Goal: Find specific page/section: Find specific page/section

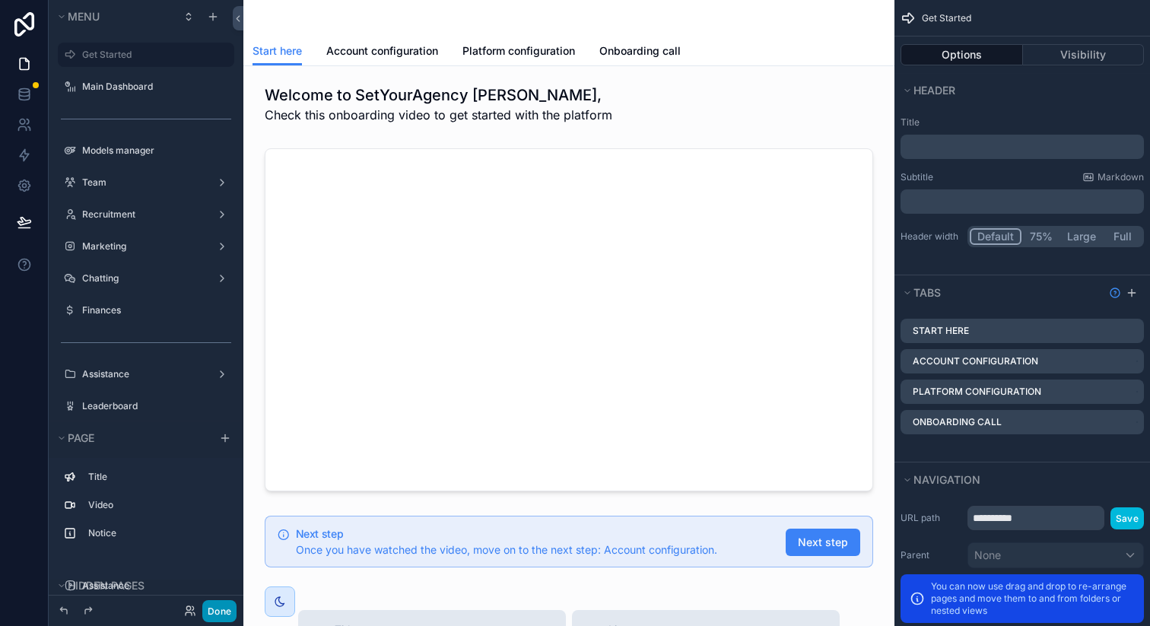
click at [217, 607] on button "Done" at bounding box center [219, 611] width 34 height 22
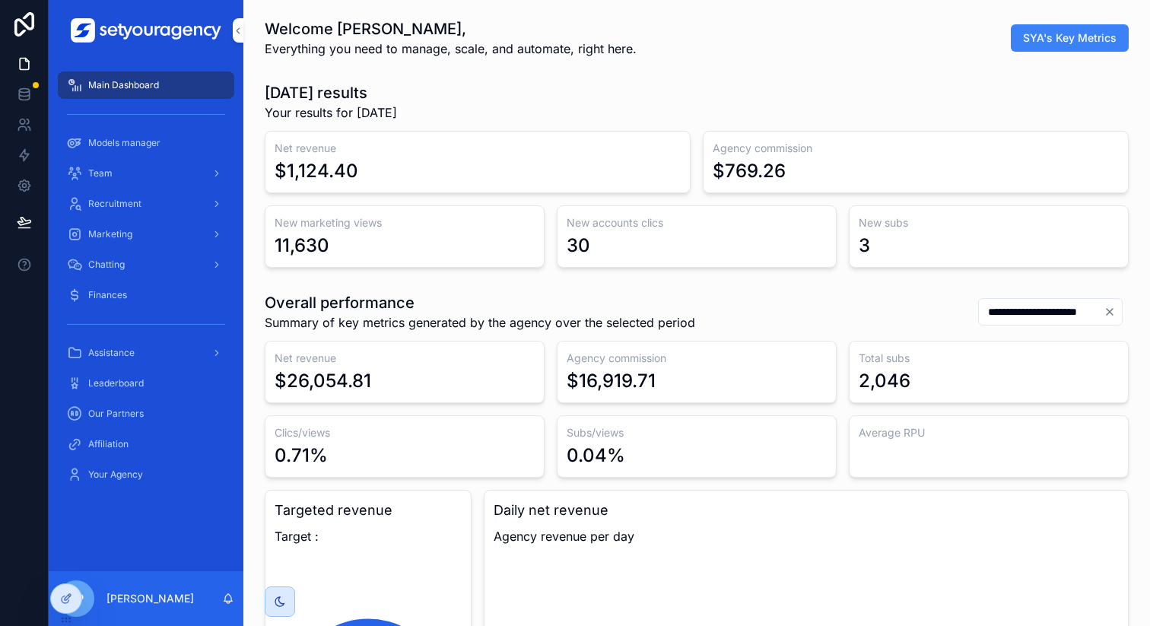
scroll to position [0, 5158]
click at [140, 237] on div "Marketing" at bounding box center [146, 234] width 158 height 24
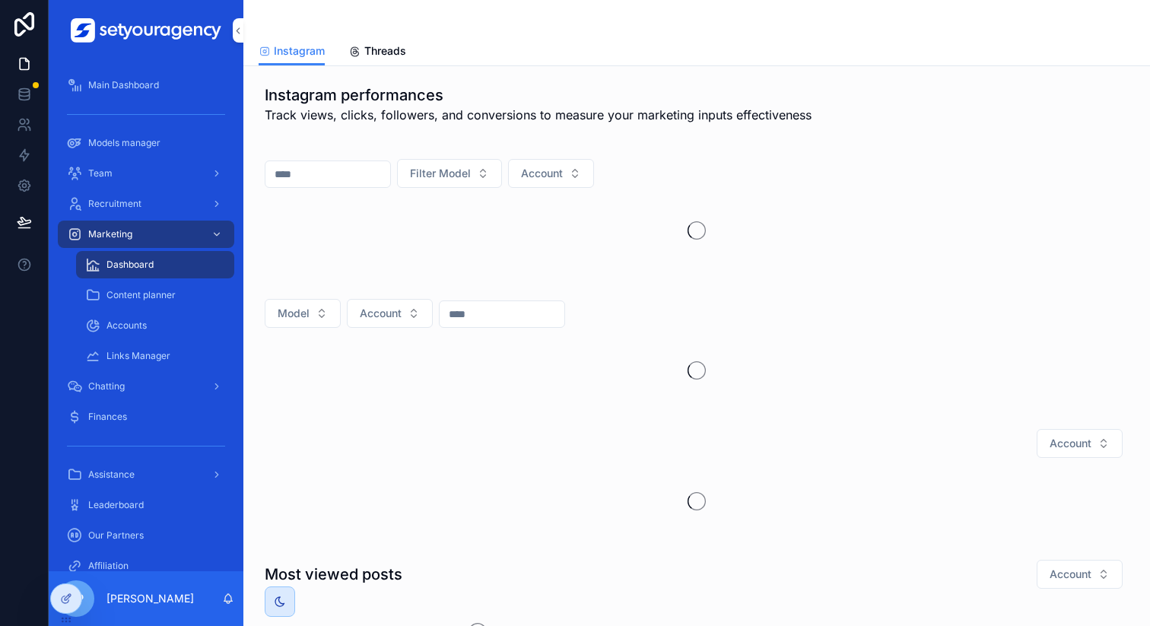
click at [140, 291] on span "Content planner" at bounding box center [140, 295] width 69 height 12
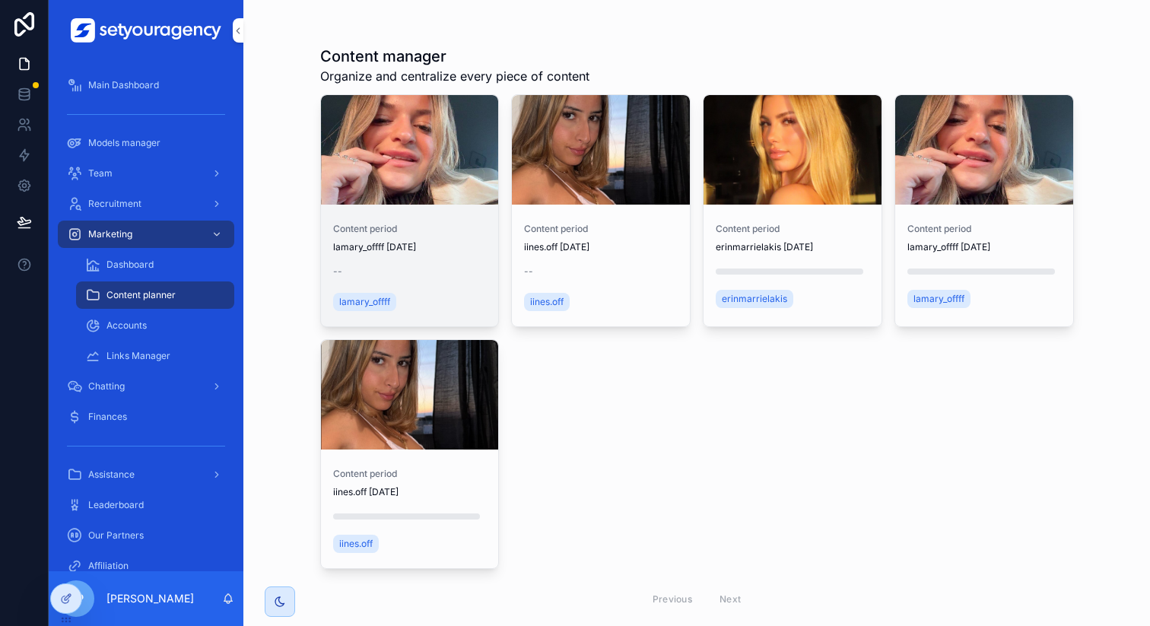
click at [441, 211] on div "Content period lamary_offff [DATE] -- lamary_offff" at bounding box center [410, 269] width 178 height 116
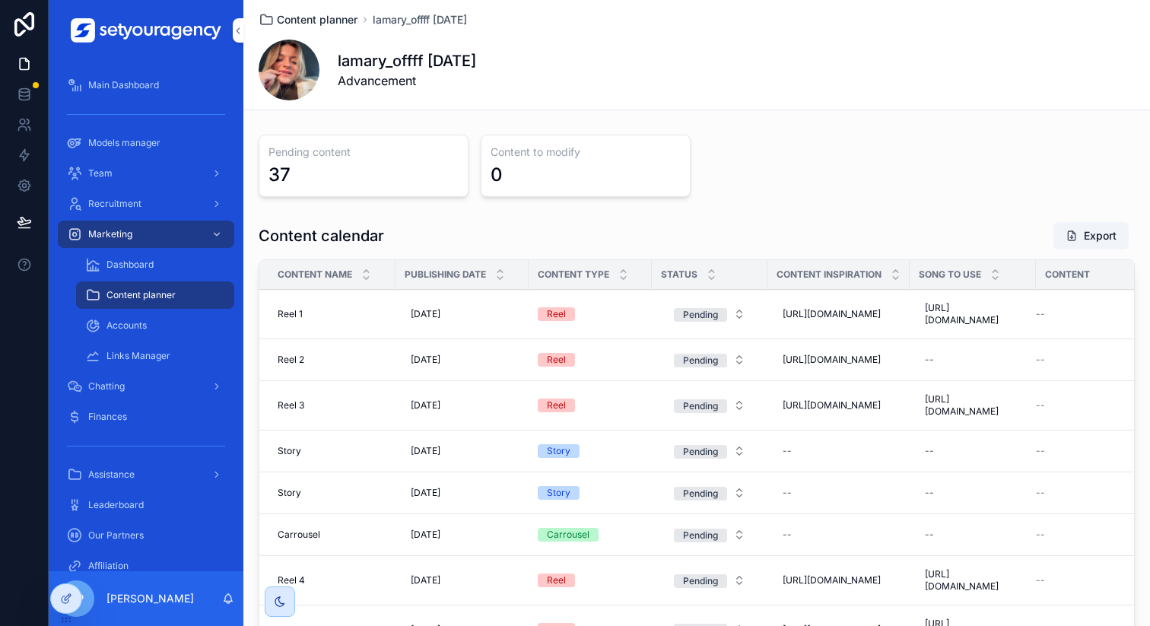
click at [332, 17] on span "Content planner" at bounding box center [317, 19] width 81 height 15
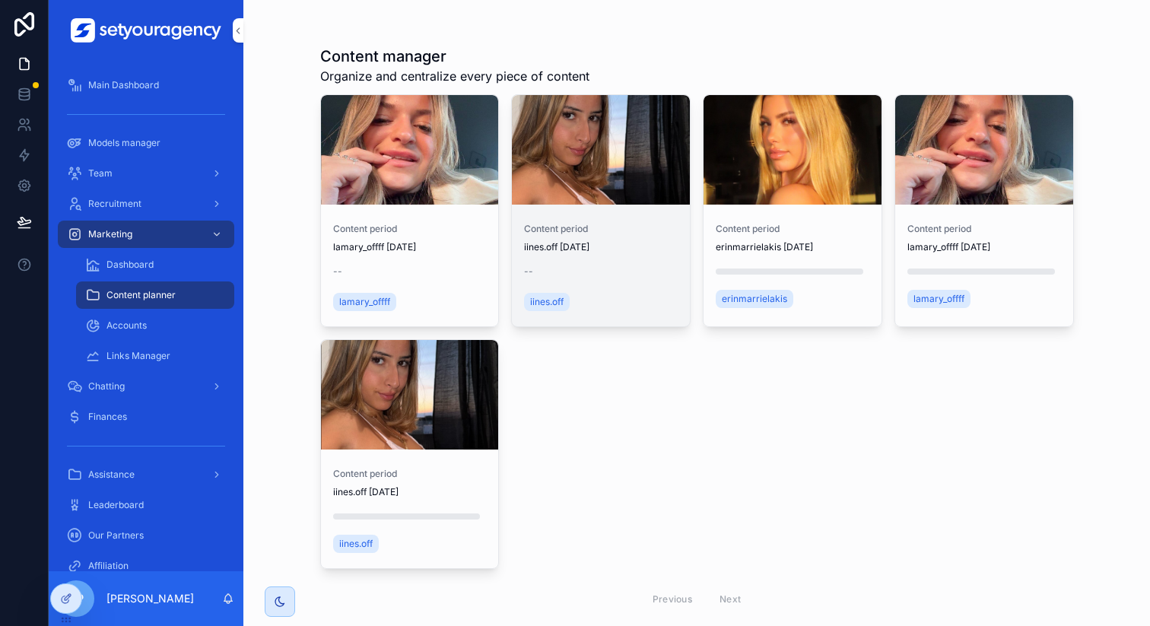
click at [589, 261] on div "Content period iines.off [DATE] -- iines.off" at bounding box center [601, 269] width 178 height 116
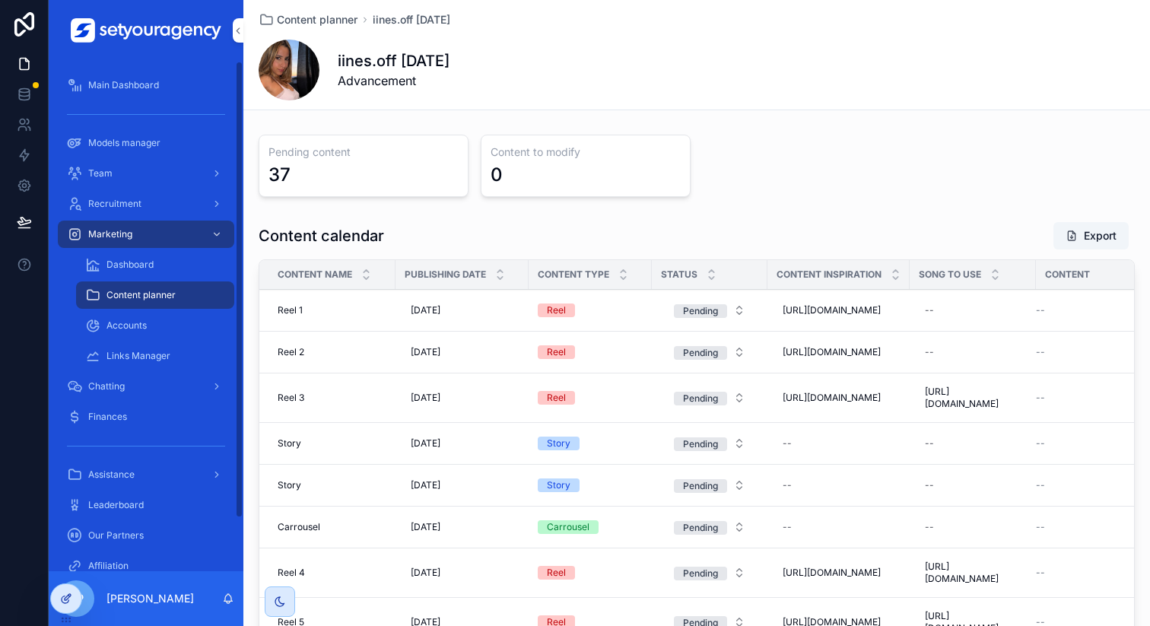
click at [62, 589] on div at bounding box center [66, 598] width 30 height 29
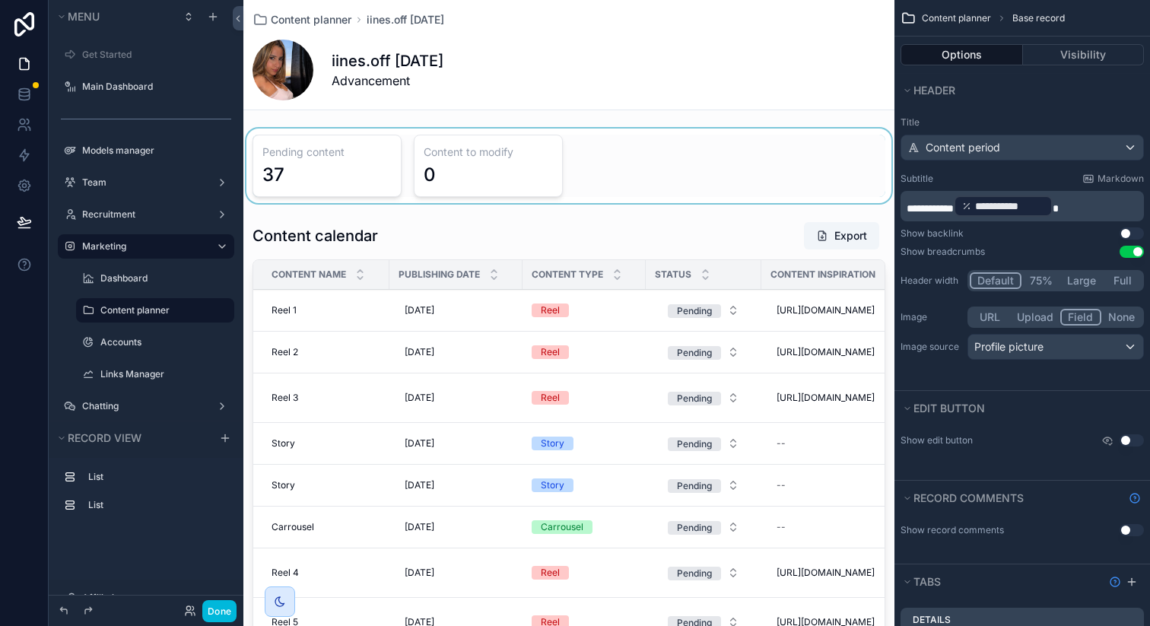
click at [700, 149] on div "scrollable content" at bounding box center [568, 166] width 651 height 75
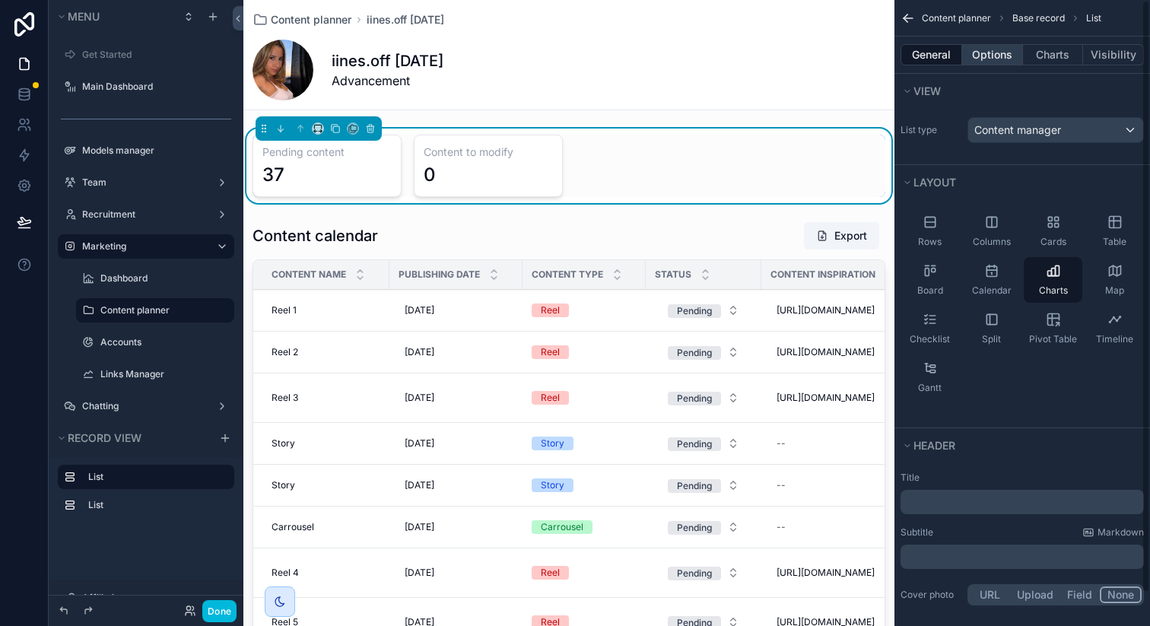
click at [998, 45] on button "Options" at bounding box center [992, 54] width 61 height 21
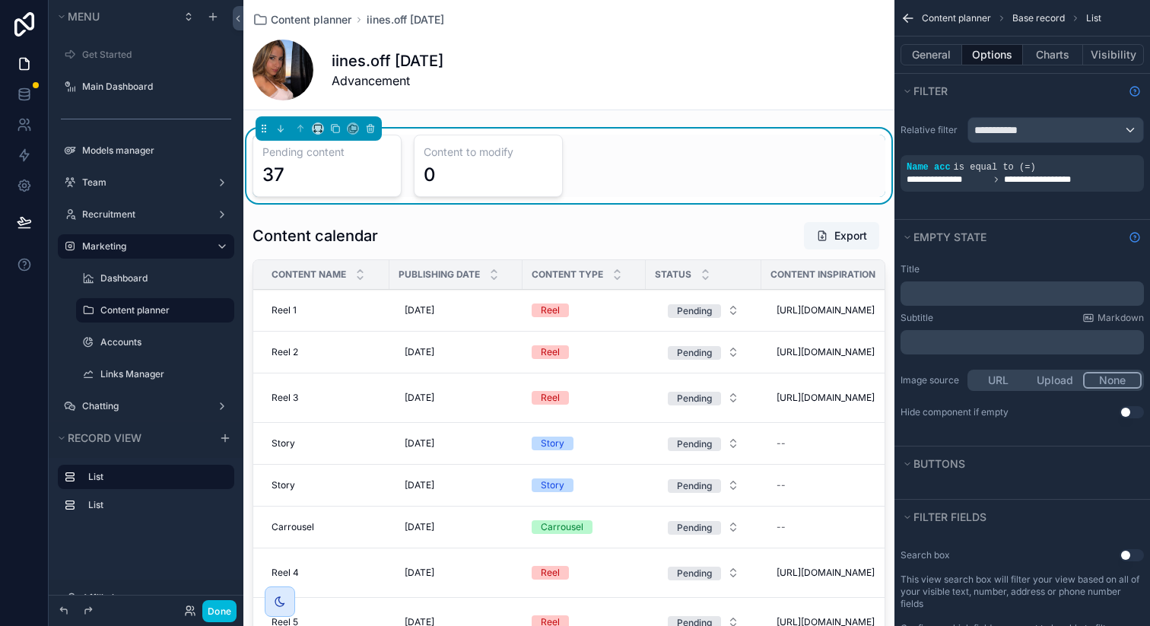
click at [0, 0] on icon "scrollable content" at bounding box center [0, 0] width 0 height 0
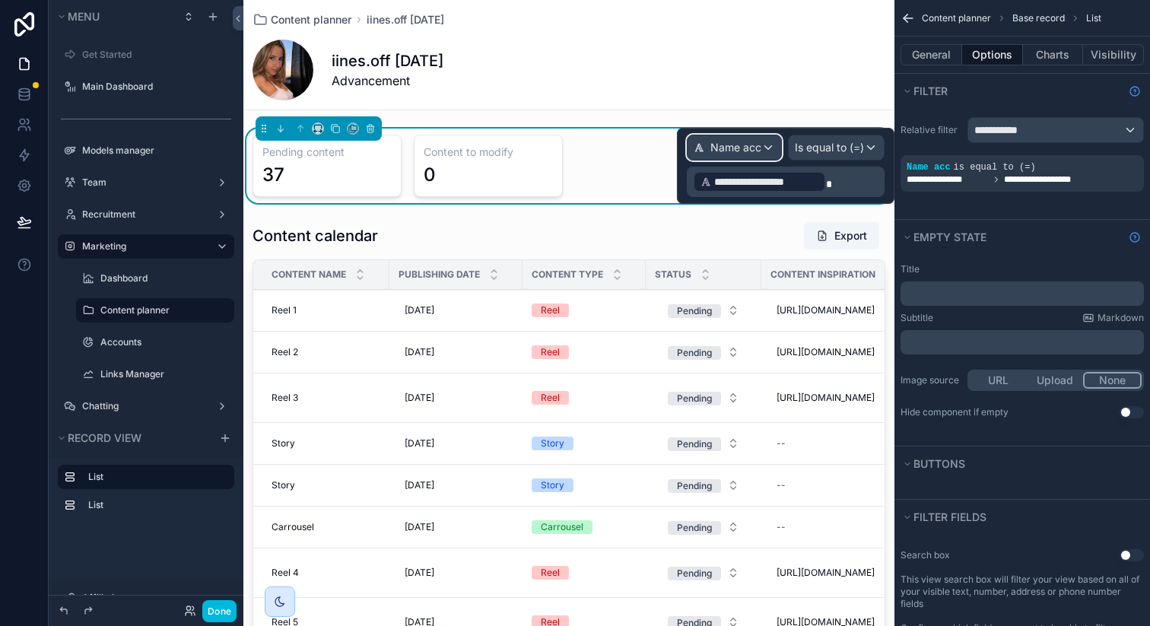
click at [751, 151] on span "Name acc" at bounding box center [735, 147] width 51 height 15
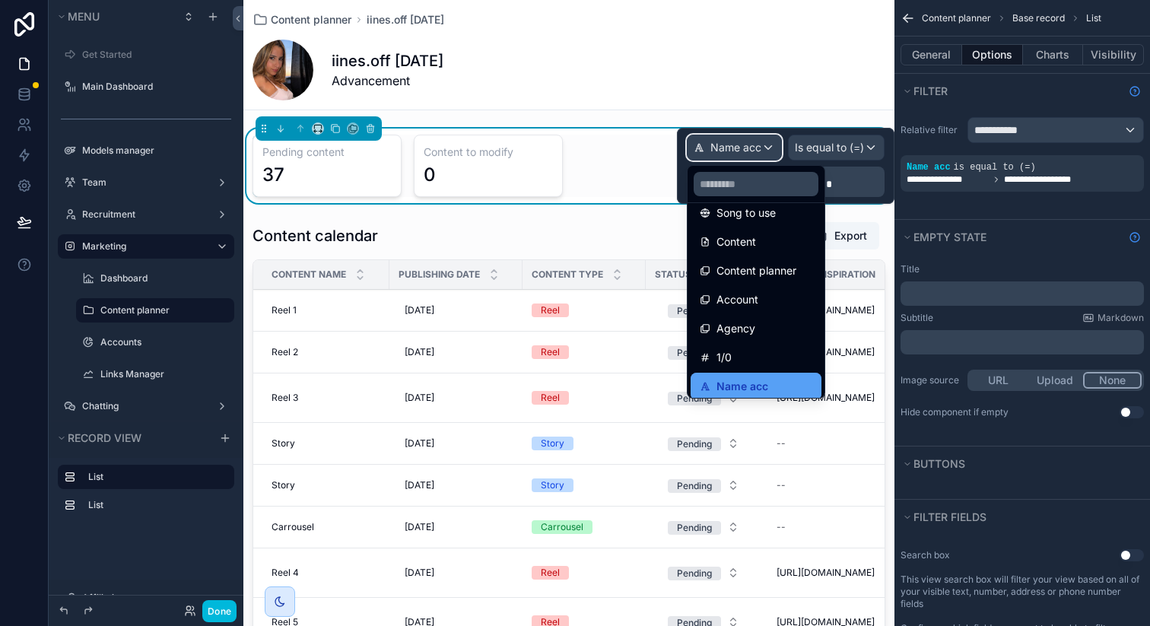
scroll to position [279, 0]
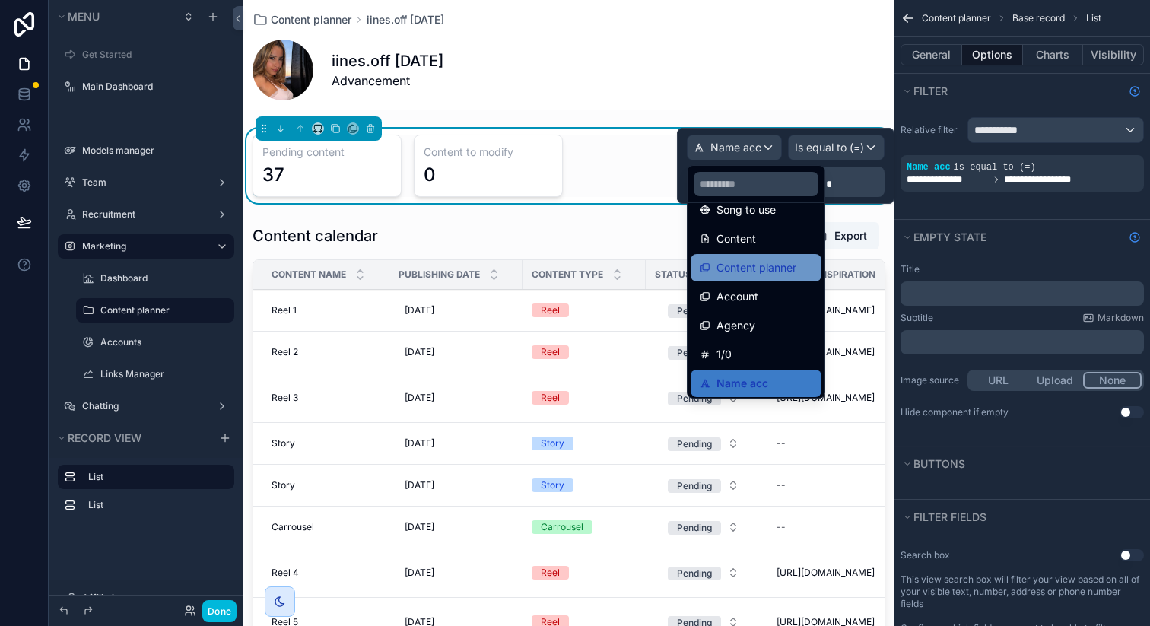
click at [768, 274] on span "Content planner" at bounding box center [756, 268] width 80 height 18
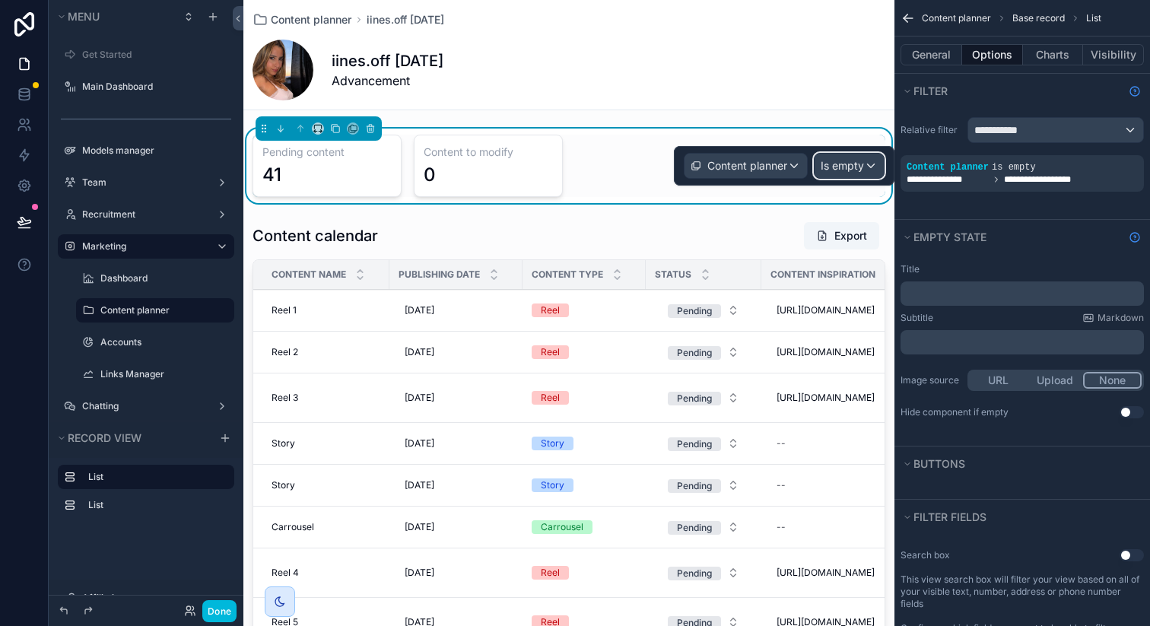
click at [855, 161] on span "Is empty" at bounding box center [842, 165] width 43 height 15
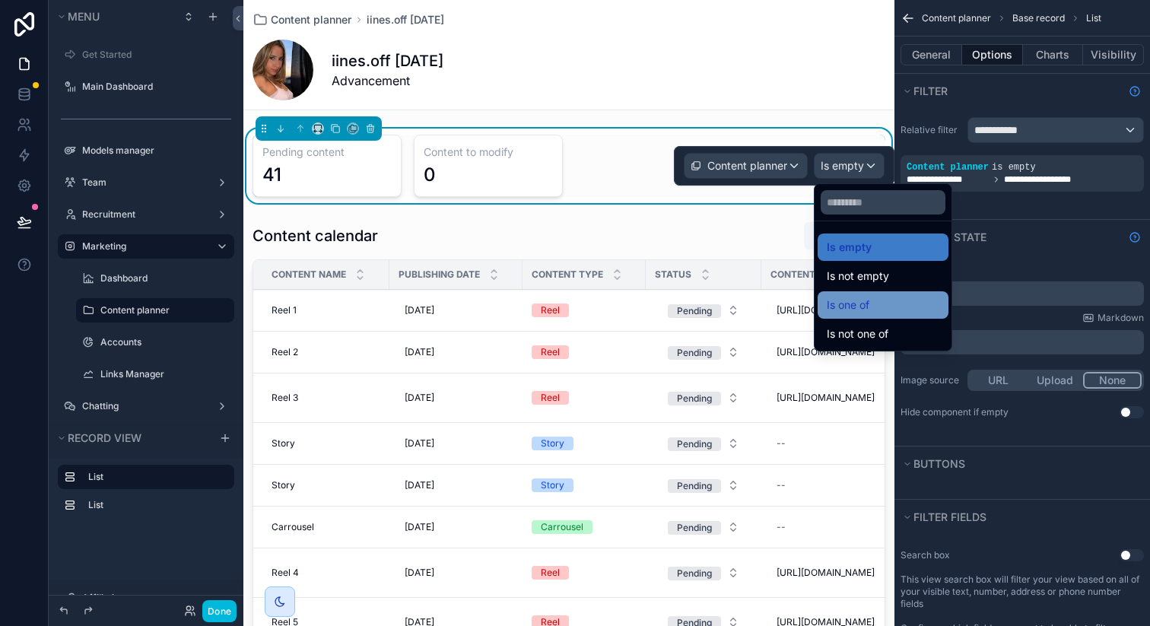
click at [859, 303] on span "Is one of" at bounding box center [848, 305] width 43 height 18
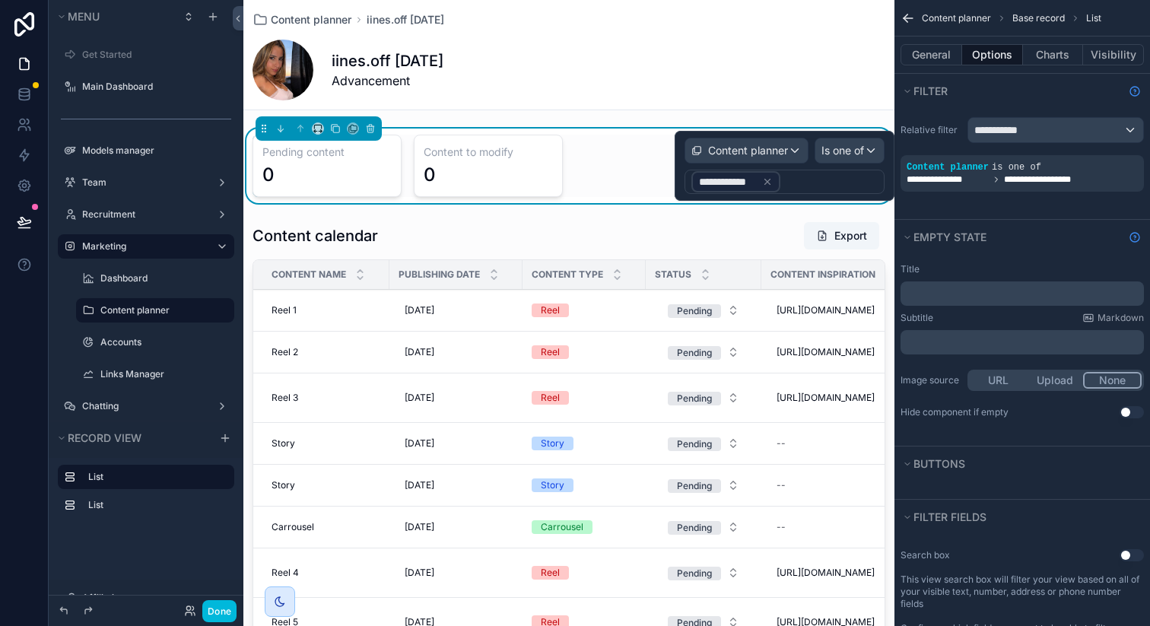
click at [771, 180] on div "**********" at bounding box center [735, 181] width 89 height 21
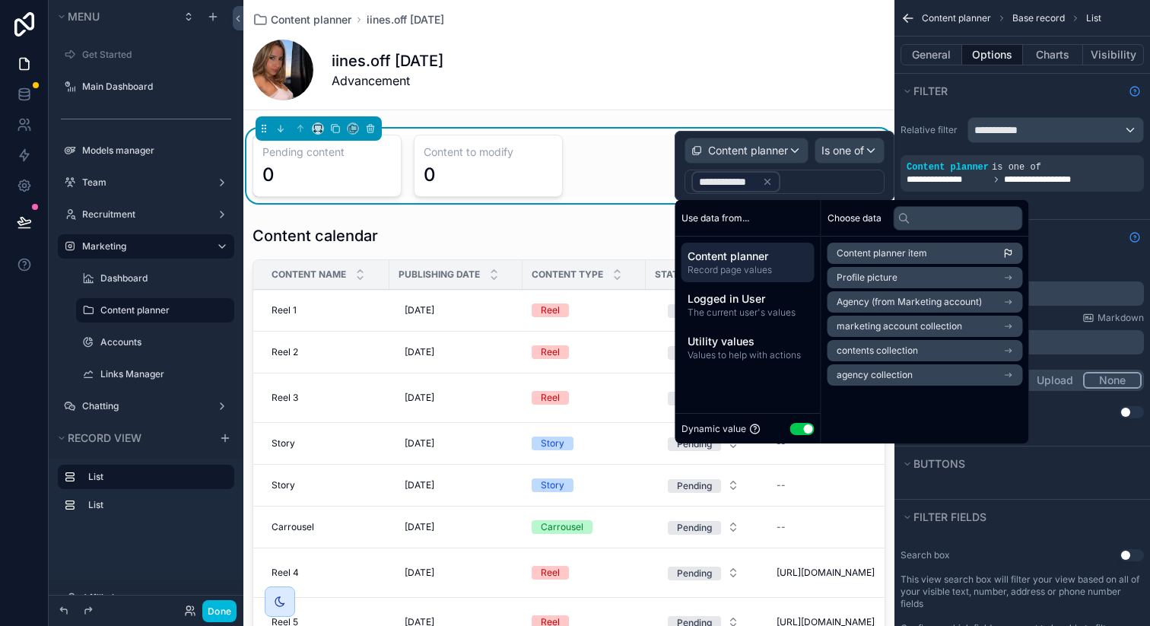
click at [766, 180] on icon at bounding box center [767, 181] width 11 height 11
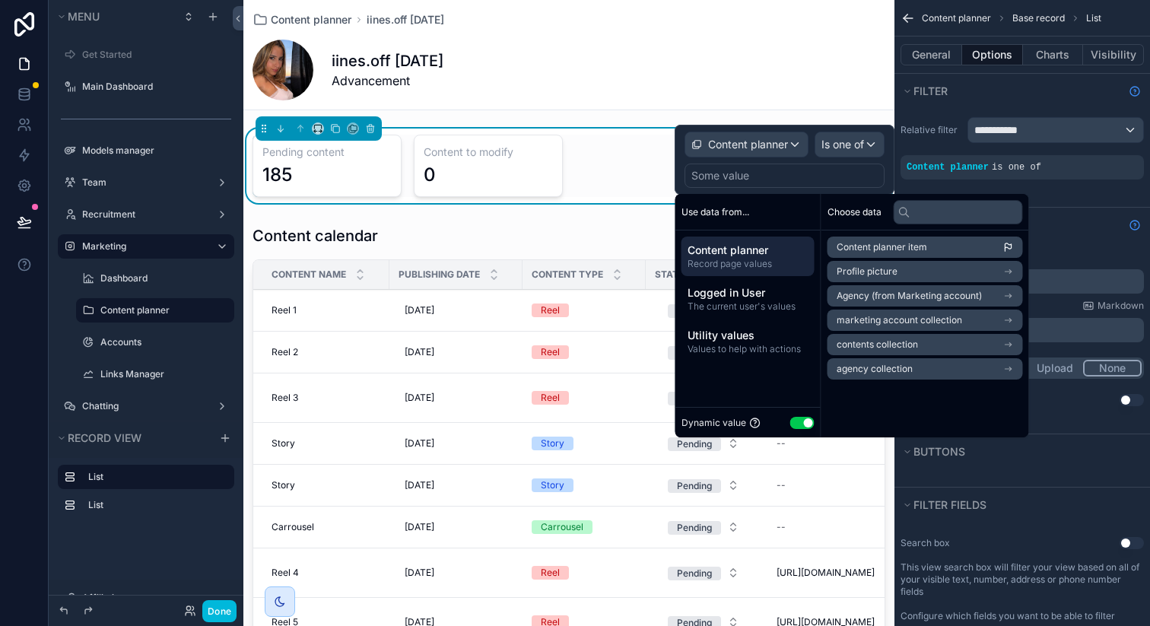
click at [804, 421] on button "Use setting" at bounding box center [802, 423] width 24 height 12
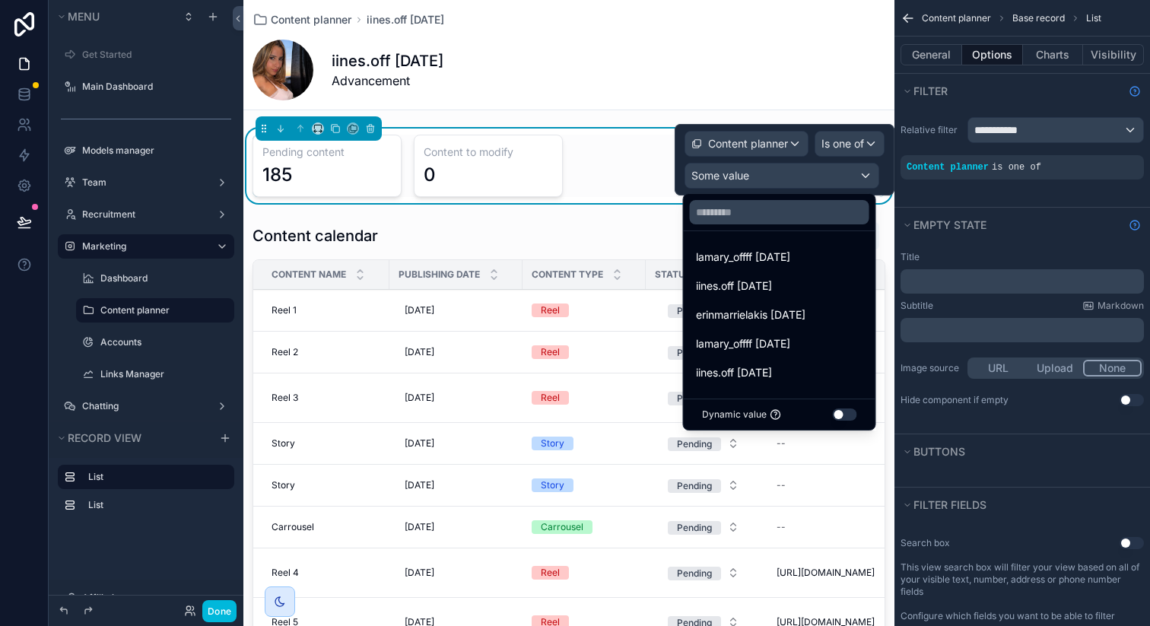
click at [783, 190] on div "lamary_offff [DATE] iines.off [DATE] erinmarrielakis [DATE] lamary_offff [DATE]…" at bounding box center [779, 310] width 193 height 240
click at [845, 411] on button "Use setting" at bounding box center [845, 414] width 24 height 12
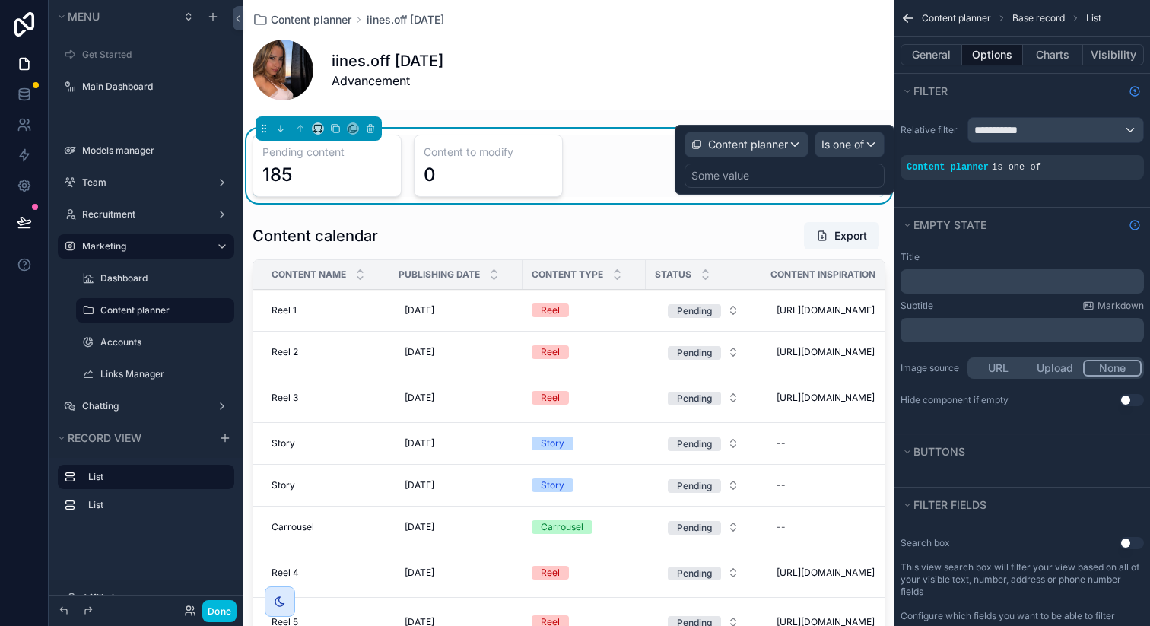
click at [805, 179] on div "Some value" at bounding box center [784, 176] width 200 height 24
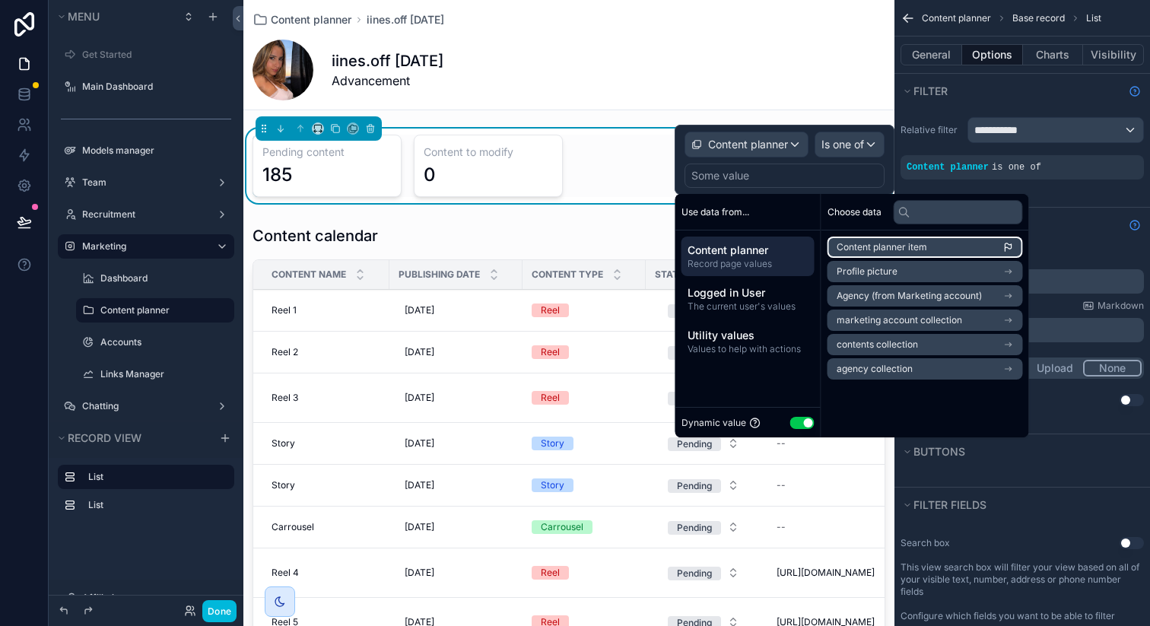
click at [947, 254] on li "Content planner item" at bounding box center [924, 247] width 195 height 21
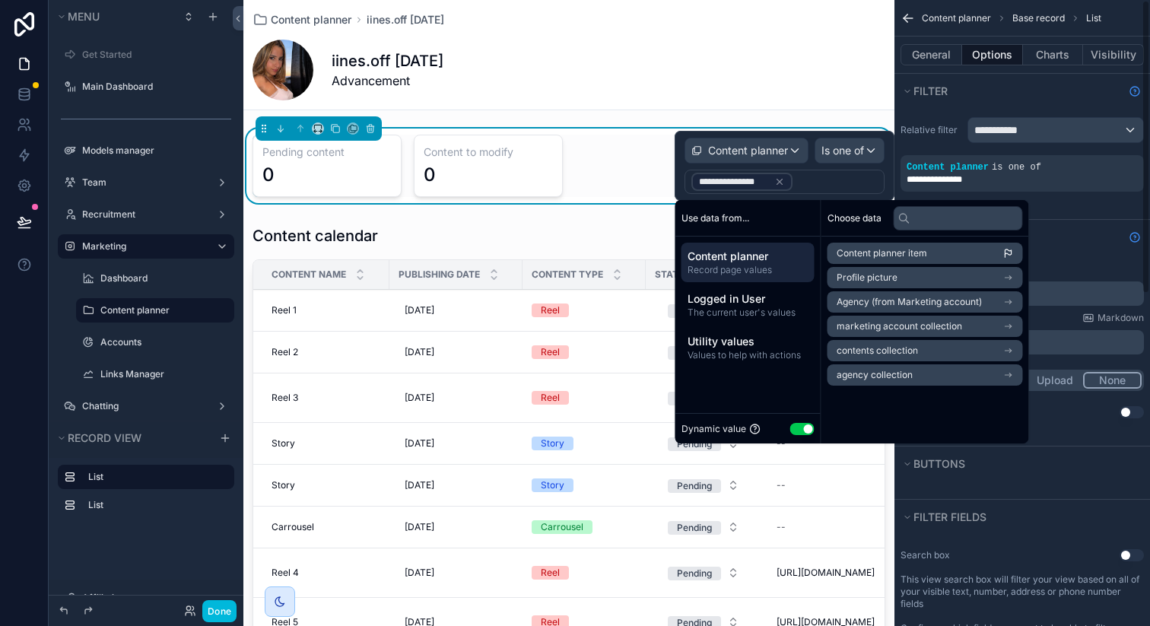
click at [1082, 216] on div "**********" at bounding box center [1022, 163] width 256 height 111
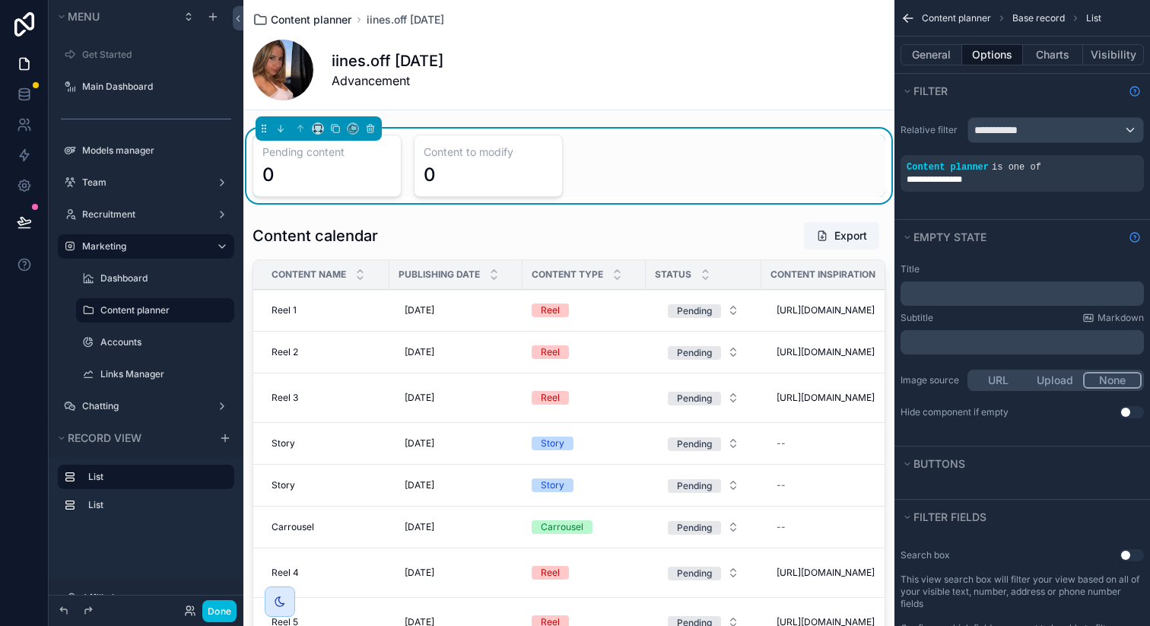
click at [326, 24] on span "Content planner" at bounding box center [311, 19] width 81 height 15
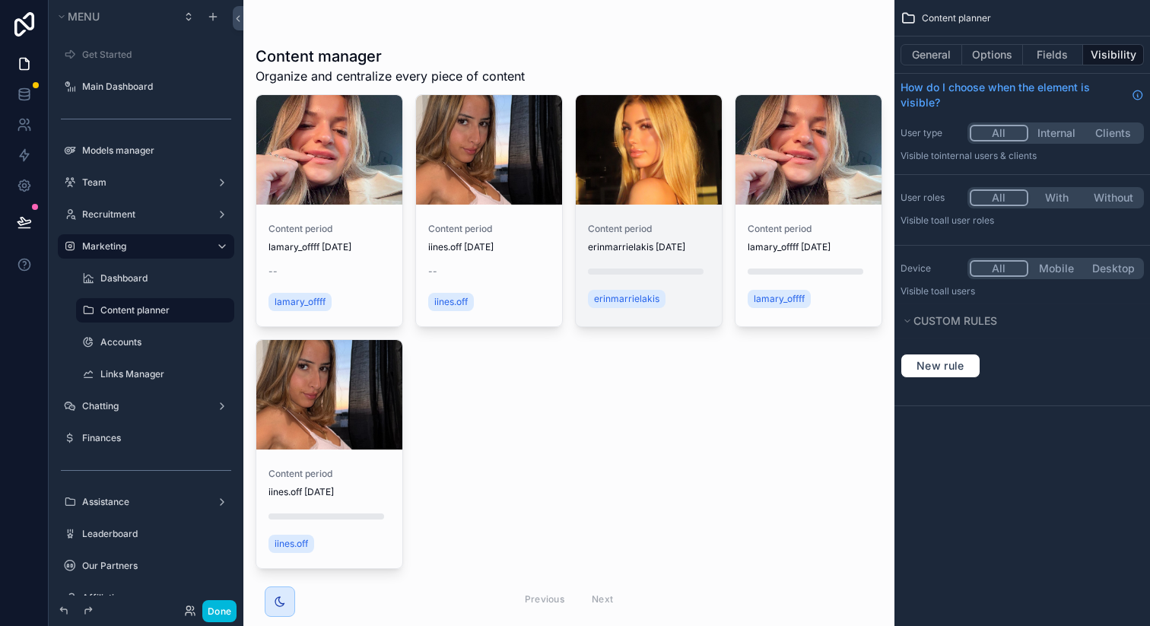
click at [608, 199] on div "scrollable content" at bounding box center [649, 150] width 146 height 110
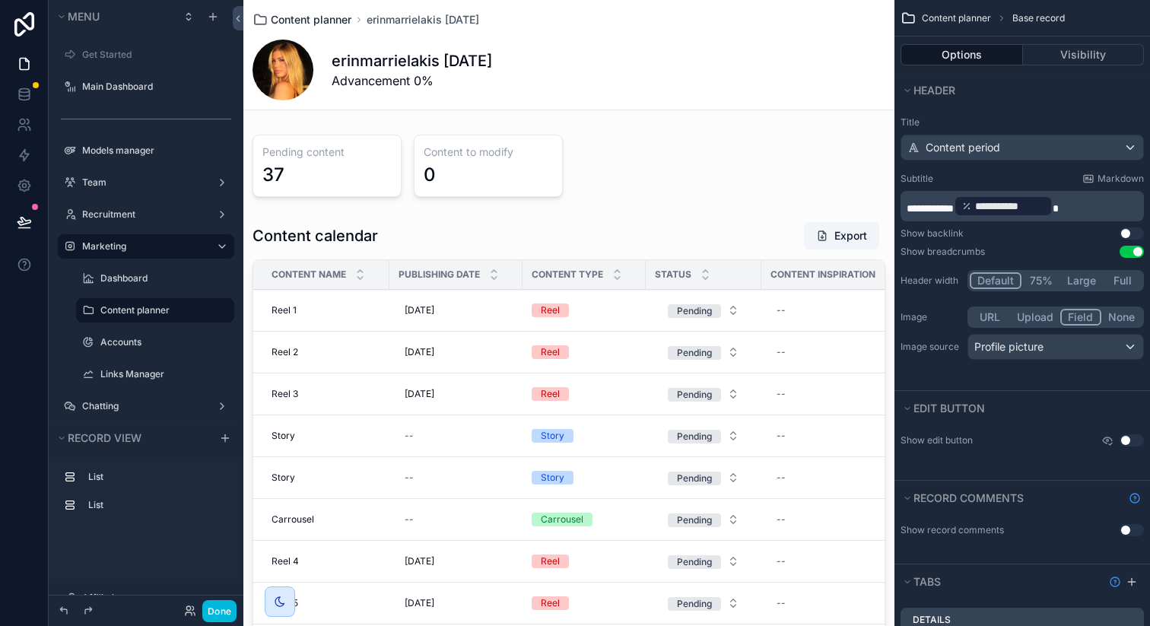
click at [319, 21] on span "Content planner" at bounding box center [311, 19] width 81 height 15
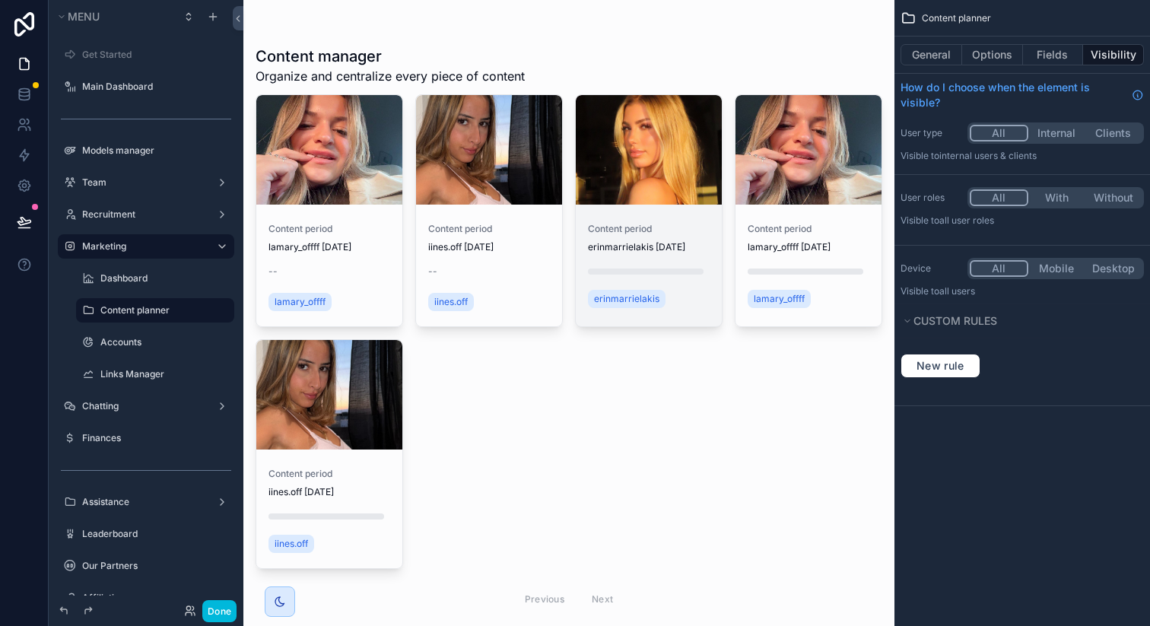
click at [630, 120] on div "scrollable content" at bounding box center [649, 150] width 146 height 110
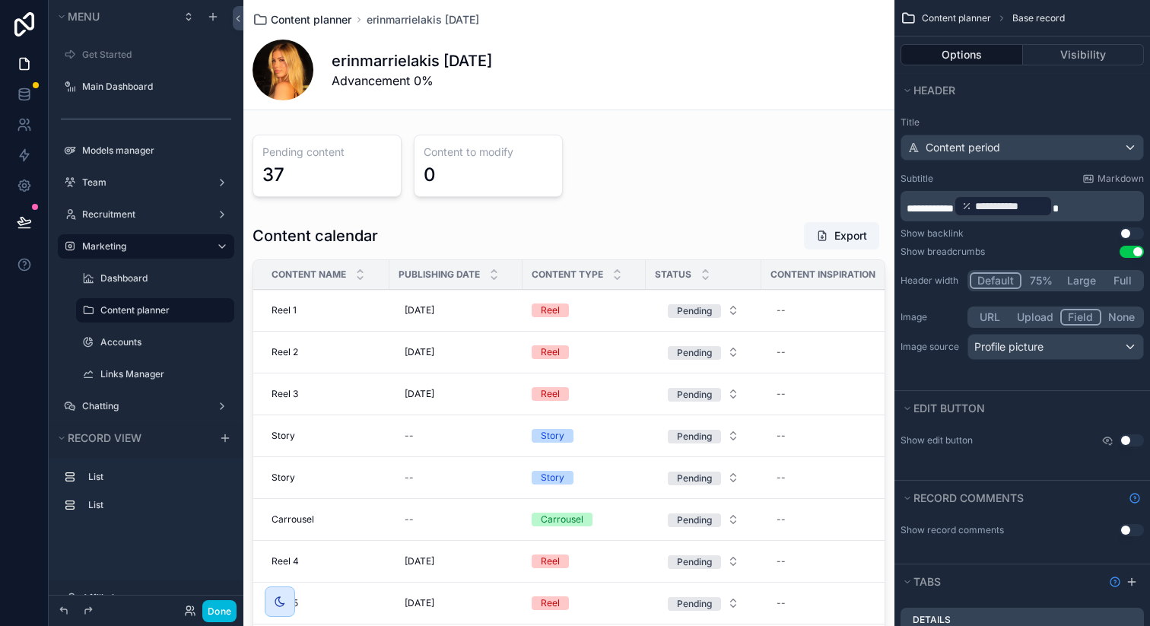
click at [339, 22] on span "Content planner" at bounding box center [311, 19] width 81 height 15
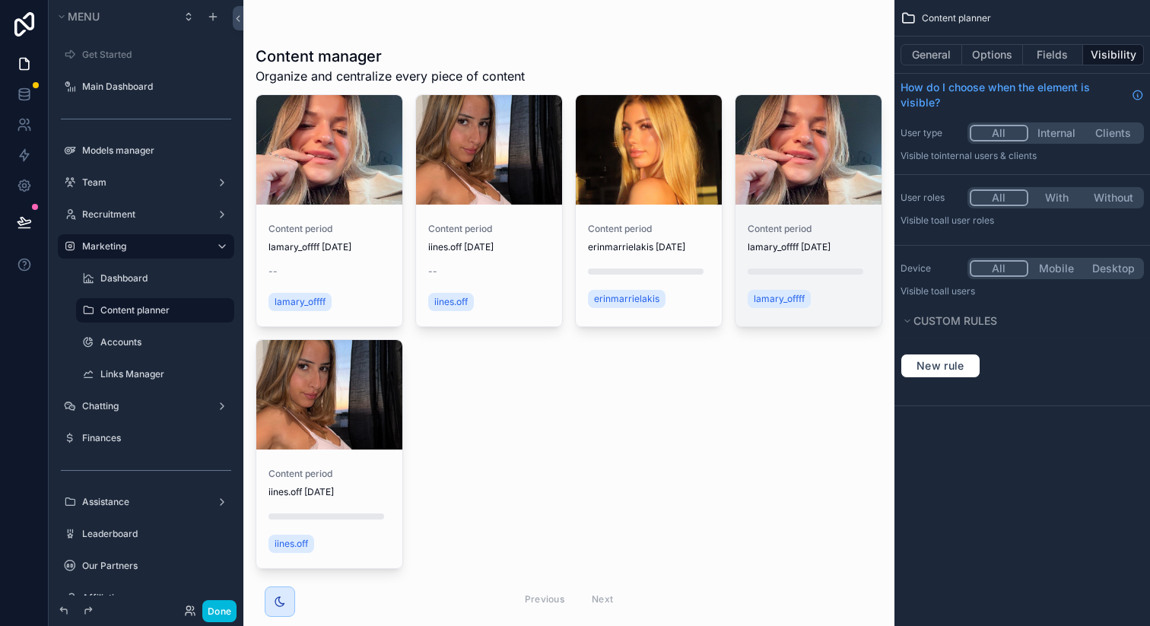
click at [0, 0] on div "scrollable content" at bounding box center [0, 0] width 0 height 0
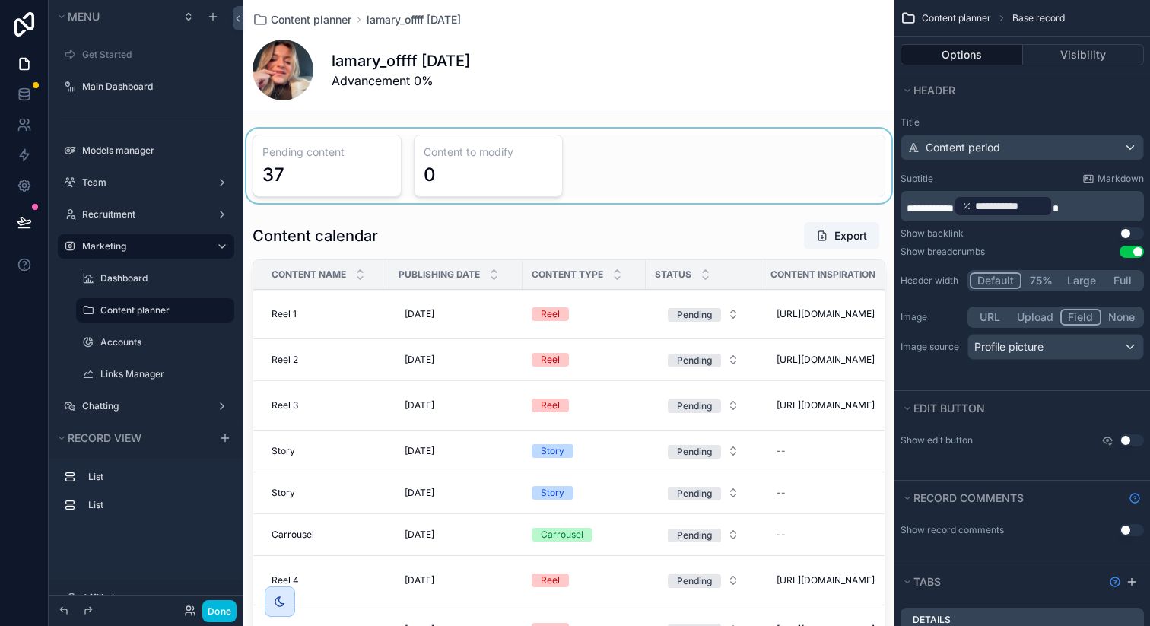
click at [577, 195] on div "scrollable content" at bounding box center [568, 166] width 651 height 75
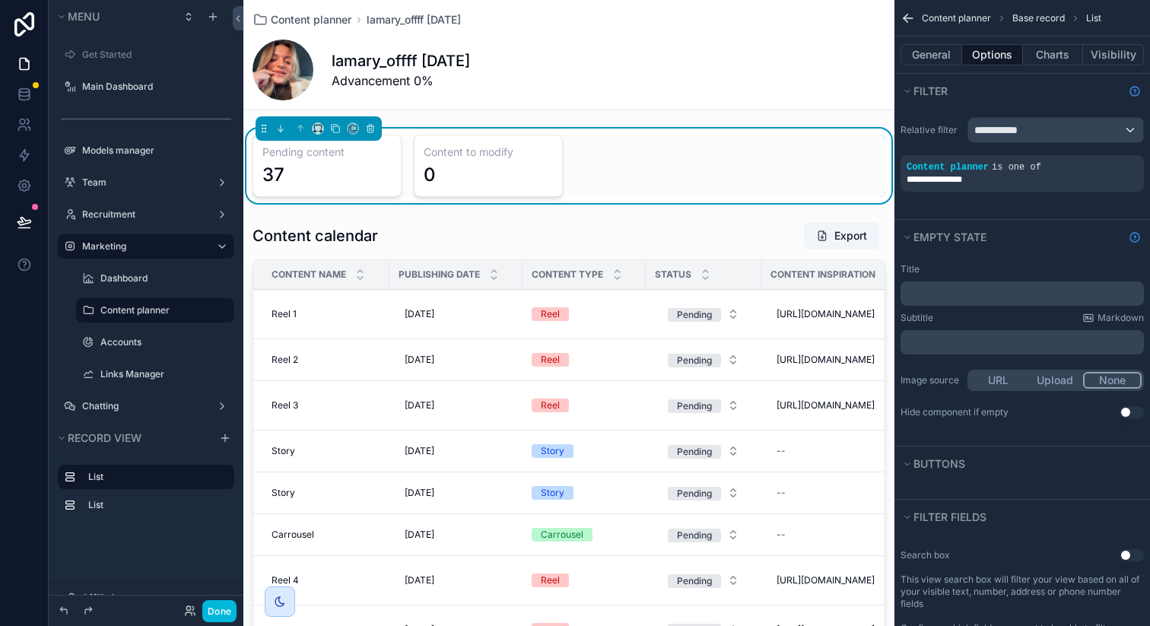
click at [0, 0] on icon "scrollable content" at bounding box center [0, 0] width 0 height 0
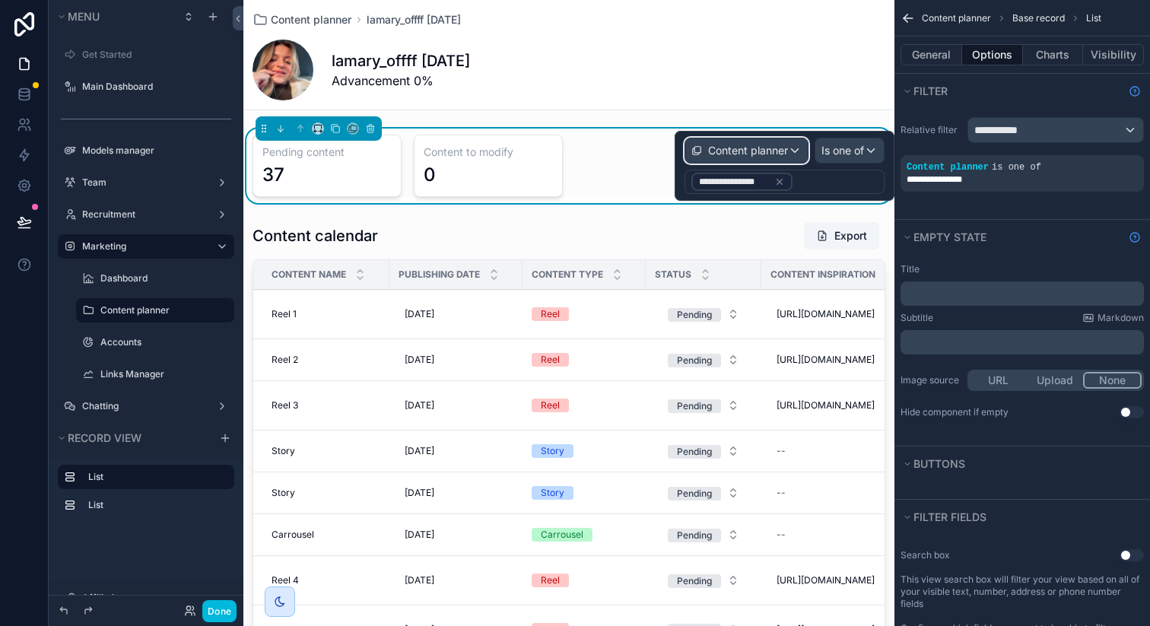
click at [769, 145] on span "Content planner" at bounding box center [748, 150] width 80 height 15
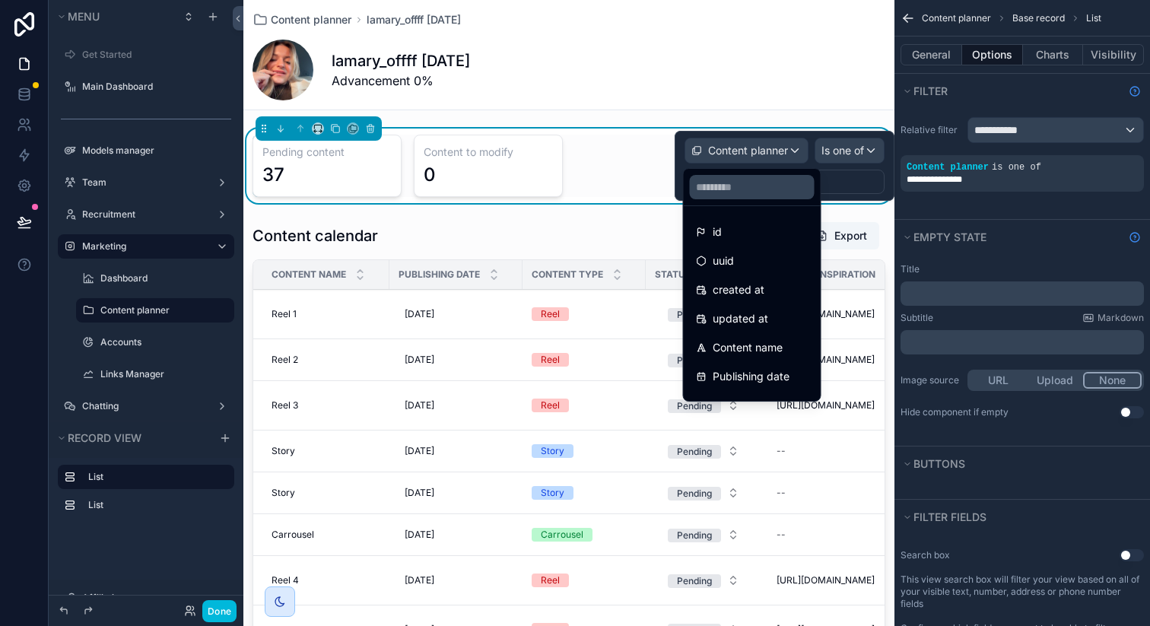
click at [696, 59] on div "lamary_offff [DATE] Advancement 0%" at bounding box center [568, 70] width 633 height 61
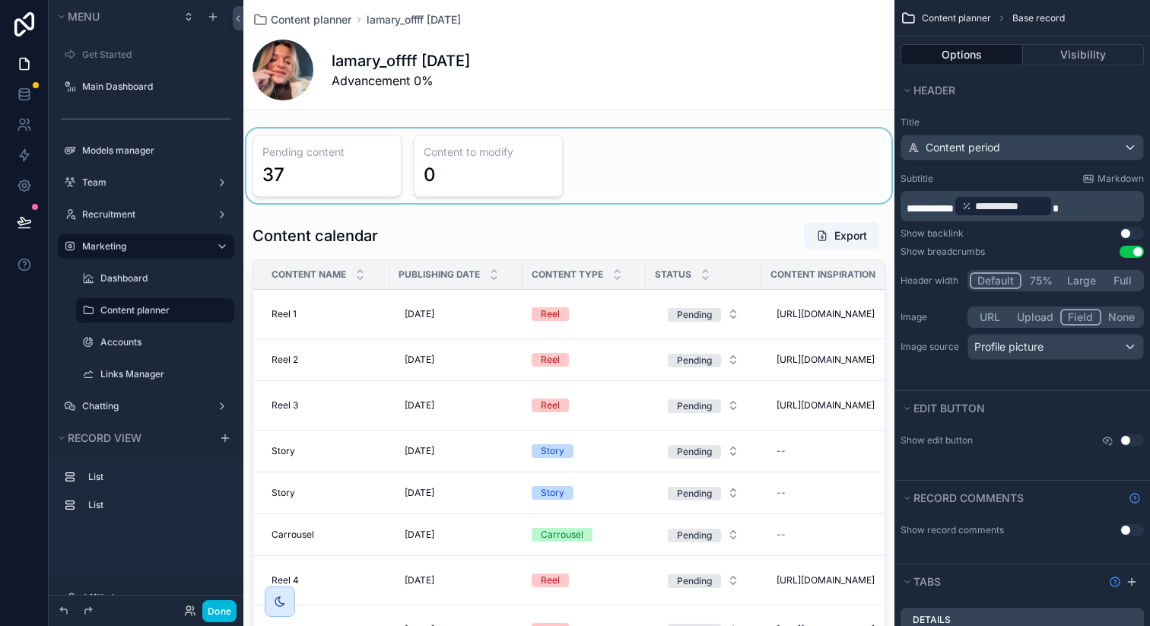
click at [693, 164] on div "scrollable content" at bounding box center [568, 166] width 651 height 75
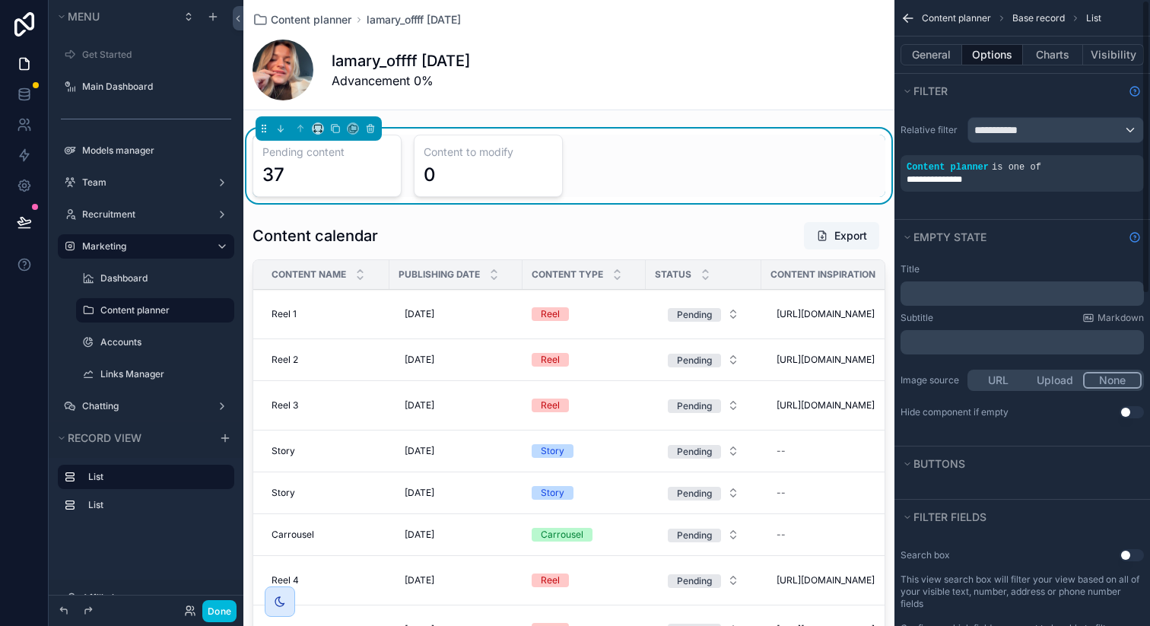
click at [0, 0] on icon "scrollable content" at bounding box center [0, 0] width 0 height 0
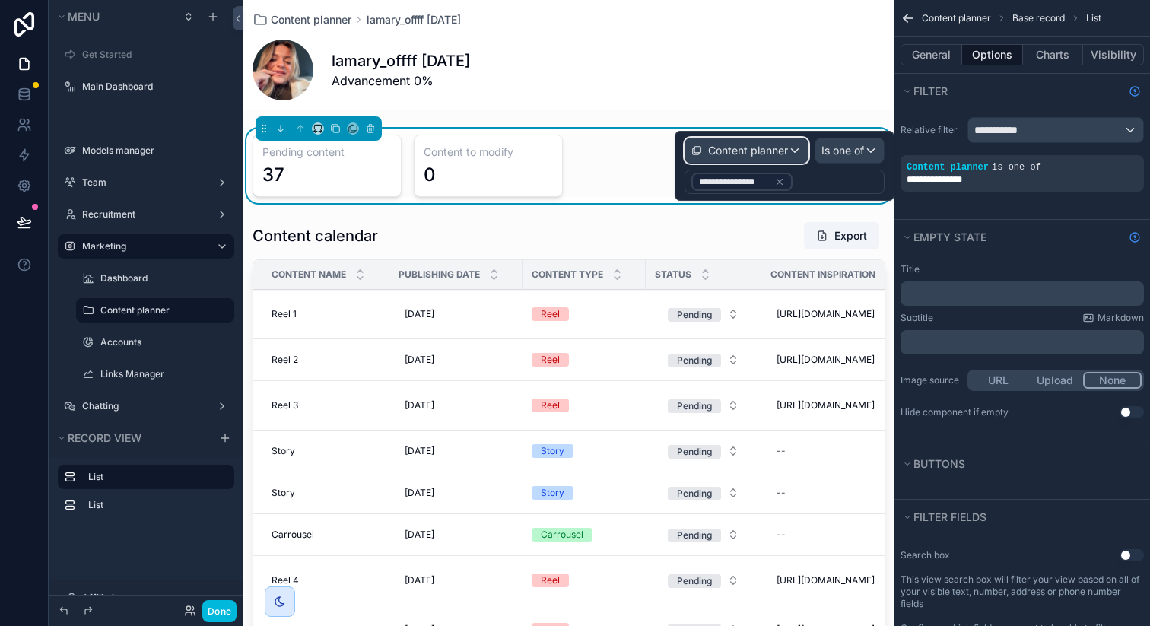
click at [788, 151] on div "Content planner" at bounding box center [746, 150] width 122 height 24
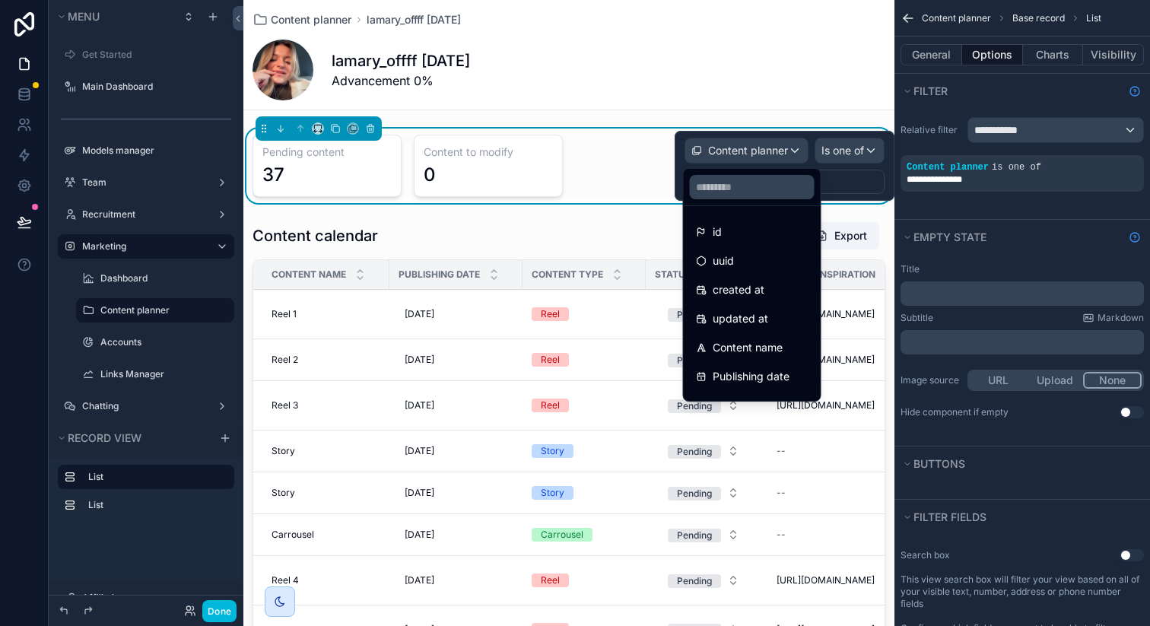
click at [788, 151] on div at bounding box center [785, 166] width 220 height 70
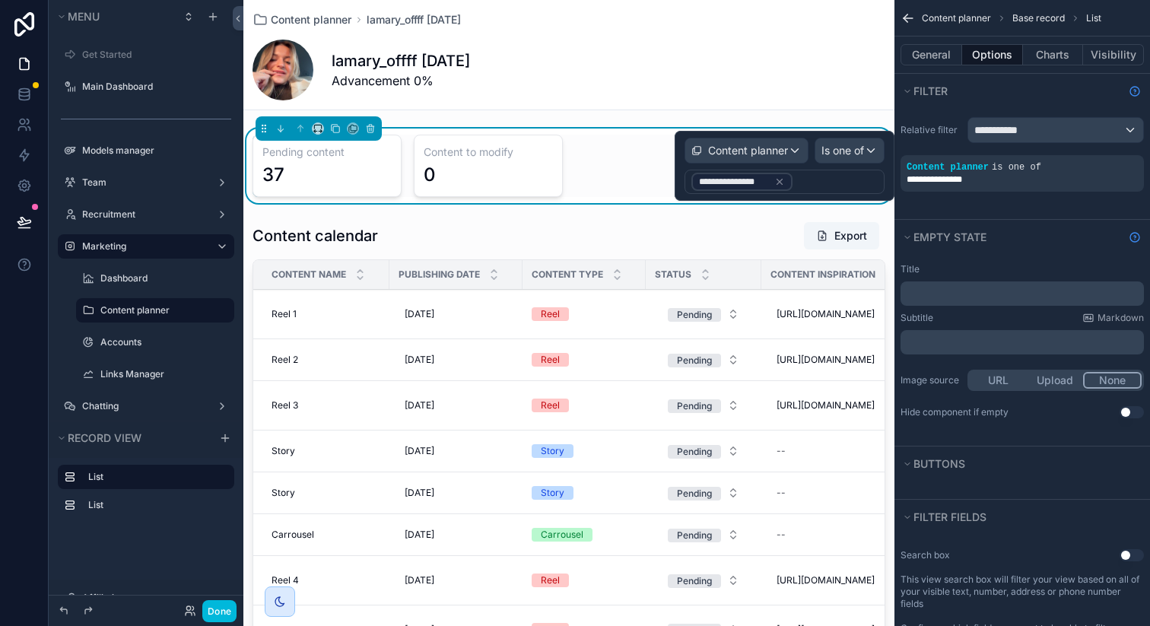
click at [774, 183] on icon at bounding box center [779, 181] width 11 height 11
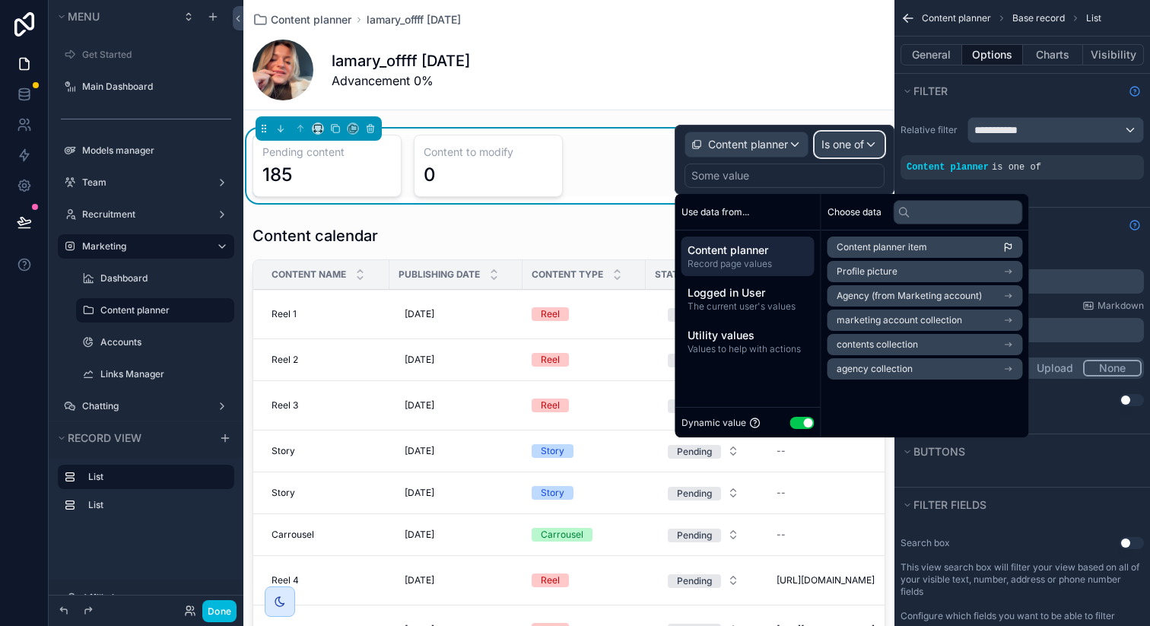
click at [853, 138] on span "Is one of" at bounding box center [842, 144] width 43 height 15
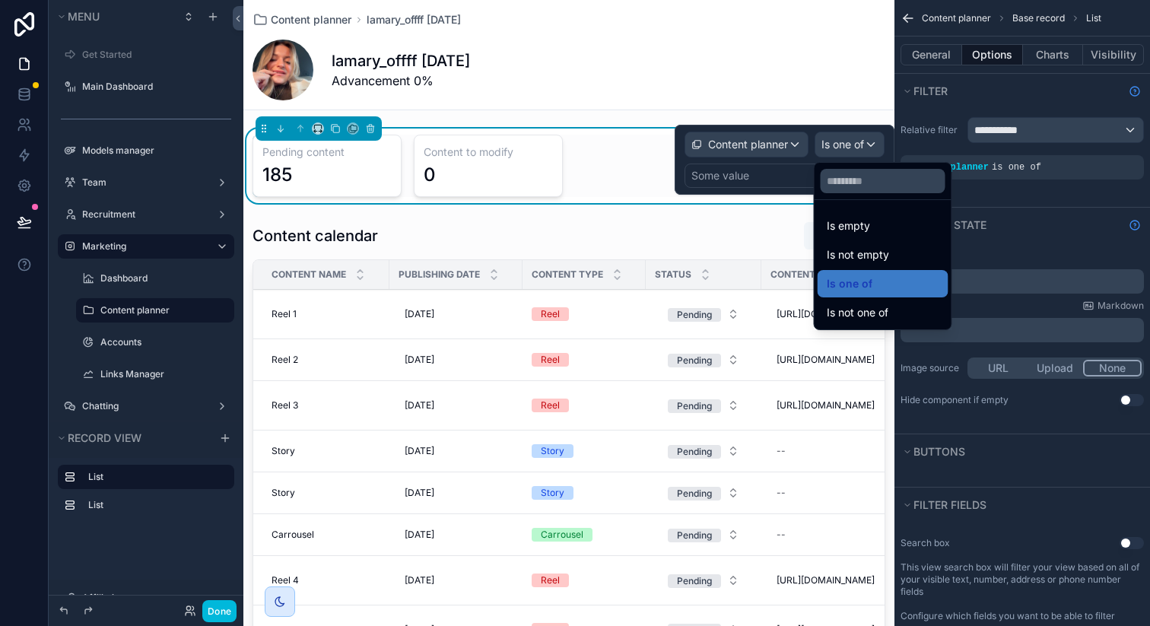
click at [781, 145] on div at bounding box center [785, 160] width 220 height 70
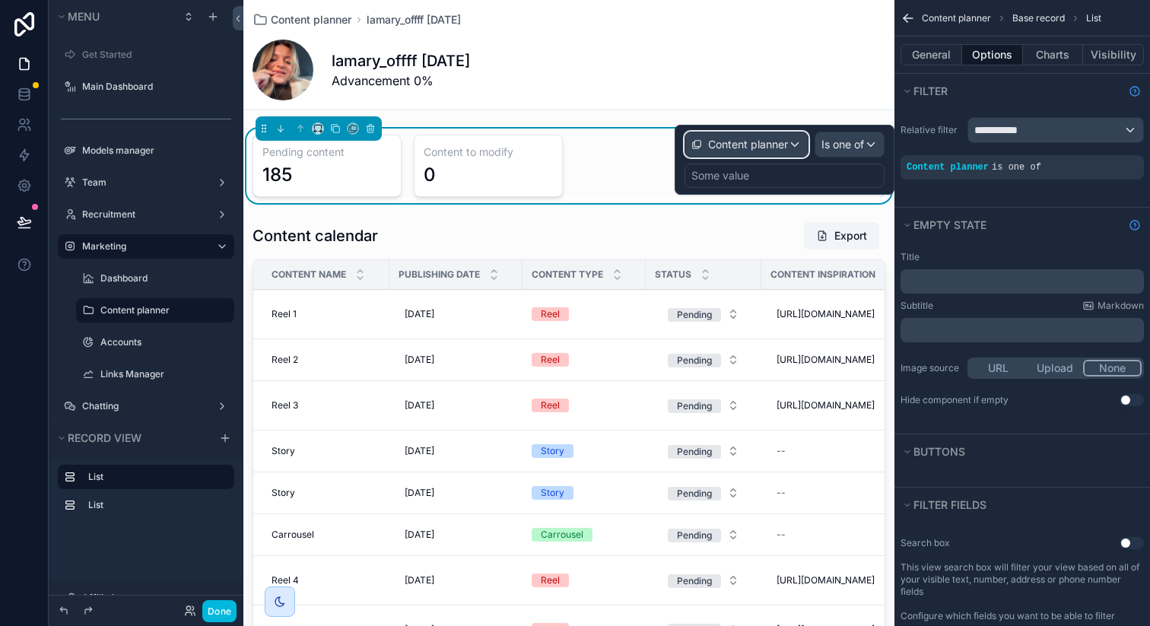
click at [781, 145] on span "Content planner" at bounding box center [748, 144] width 80 height 15
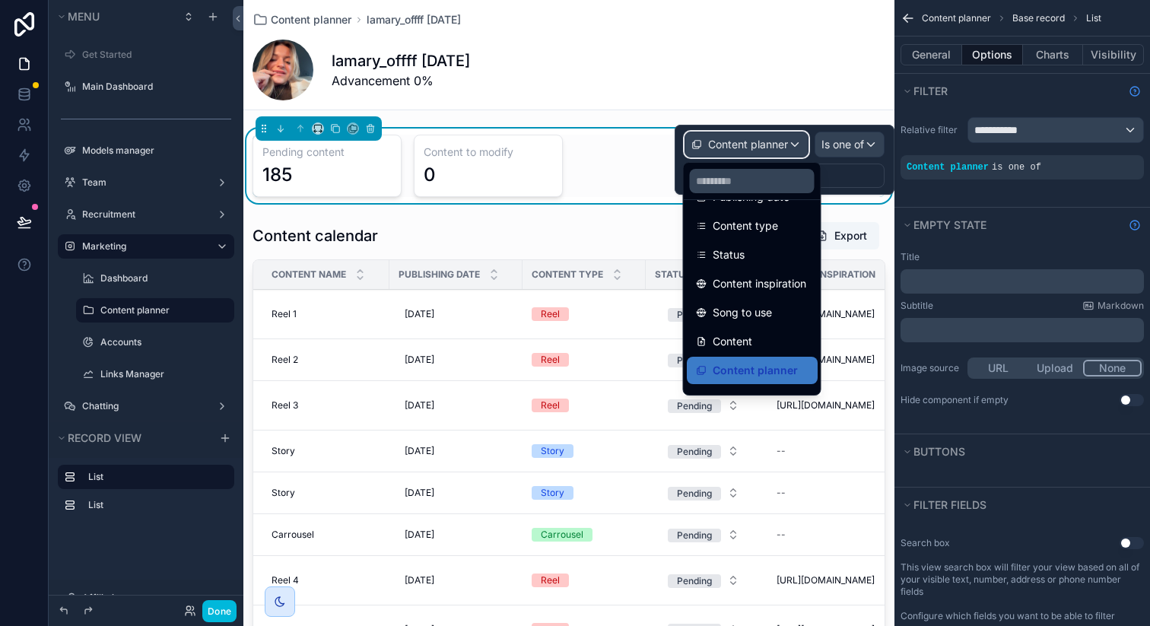
scroll to position [202, 0]
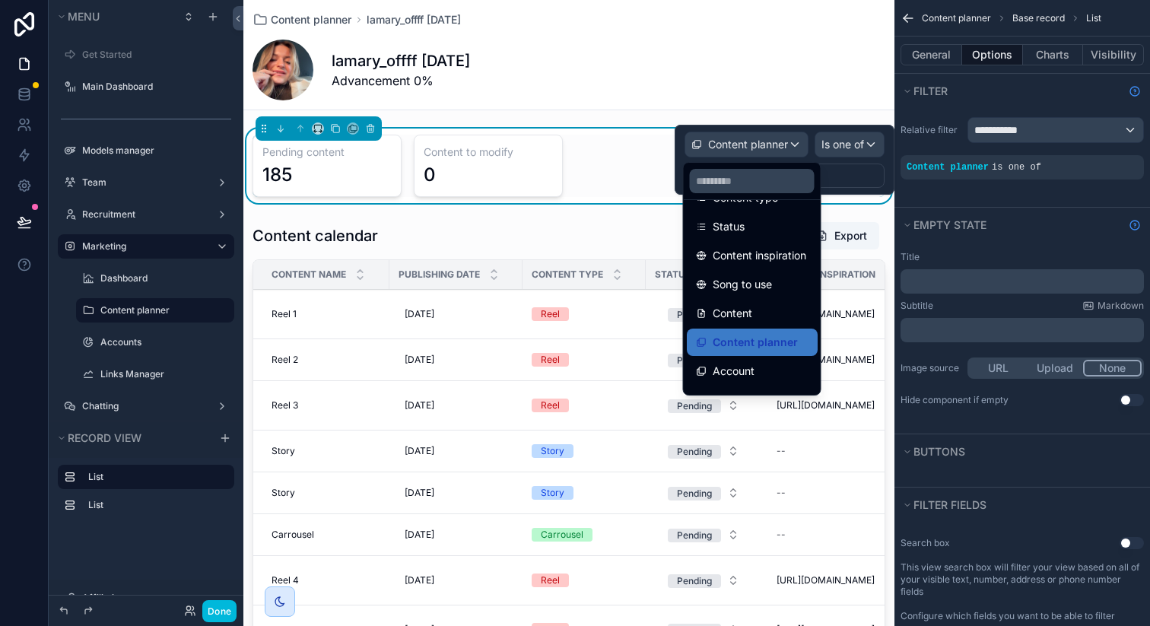
click at [859, 144] on div at bounding box center [785, 160] width 220 height 70
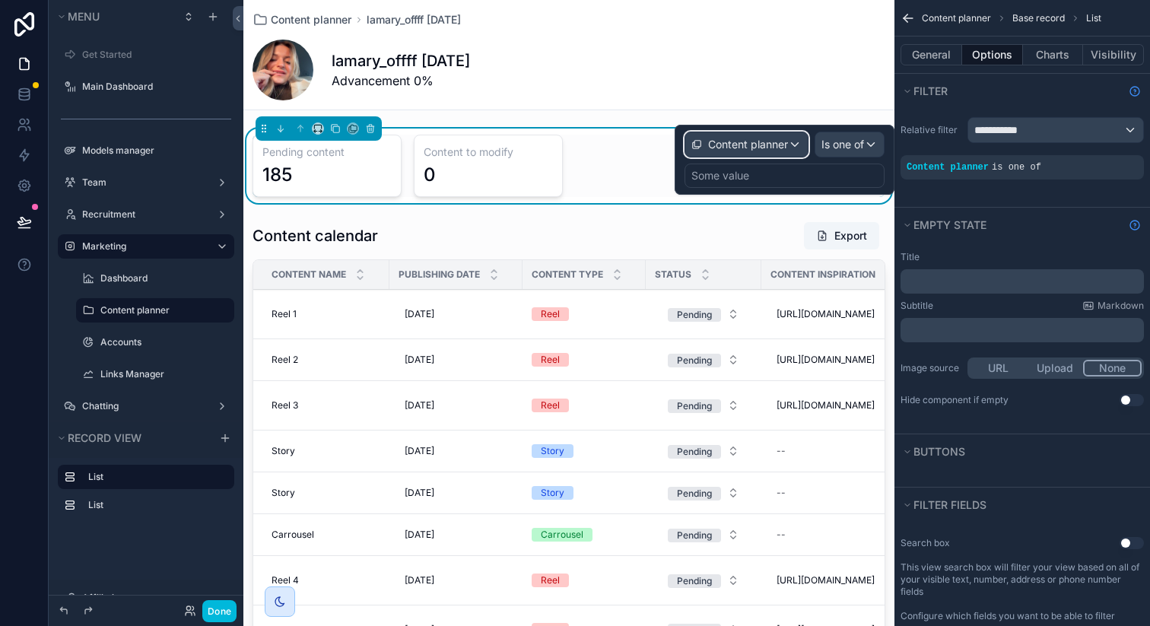
click at [784, 144] on span "Content planner" at bounding box center [748, 144] width 80 height 15
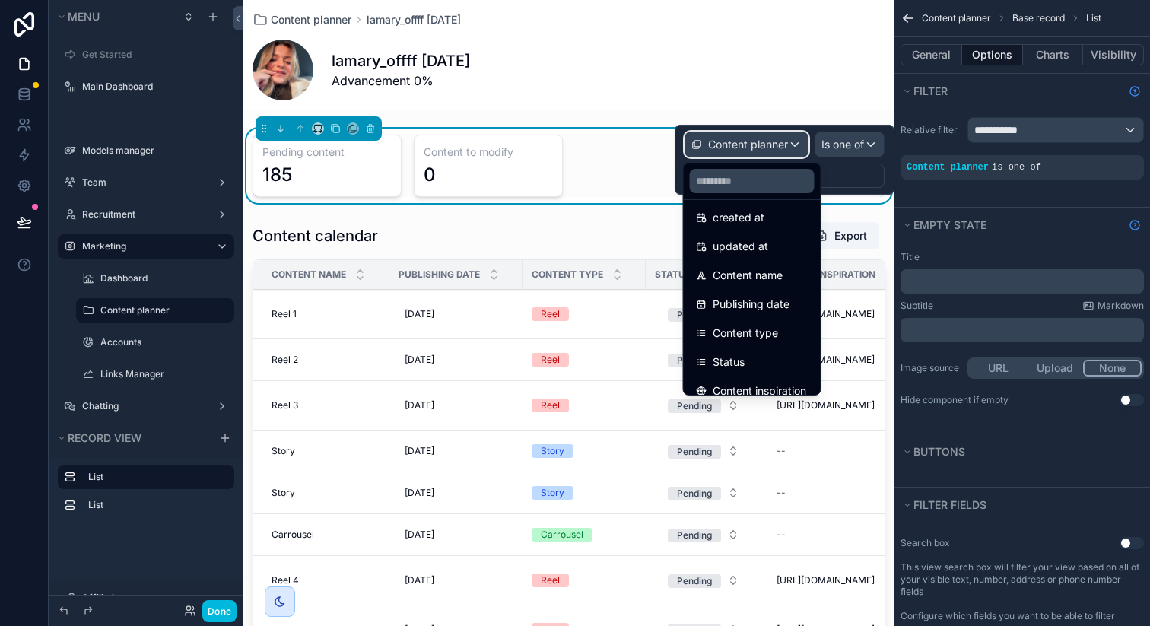
scroll to position [0, 0]
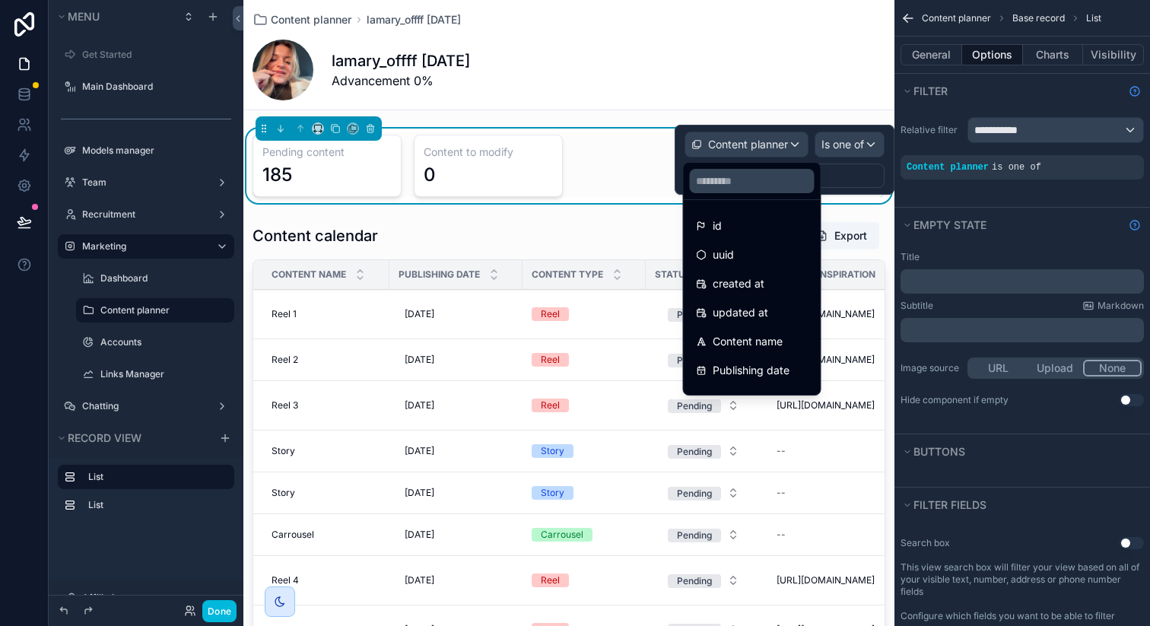
click at [772, 144] on div at bounding box center [785, 160] width 220 height 70
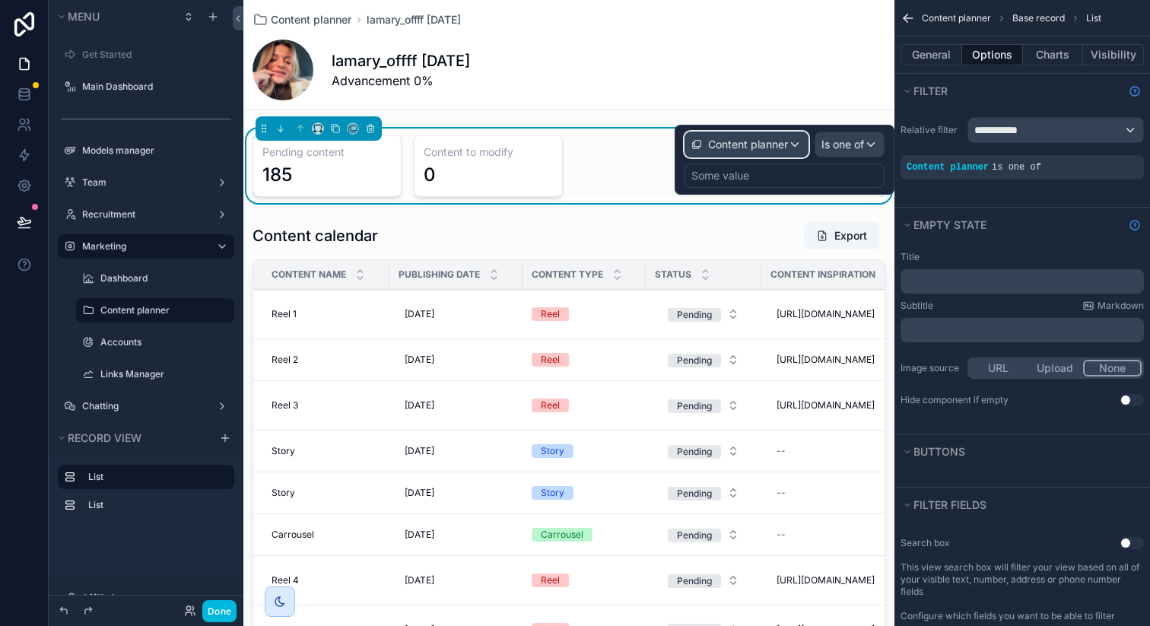
click at [772, 144] on span "Content planner" at bounding box center [748, 144] width 80 height 15
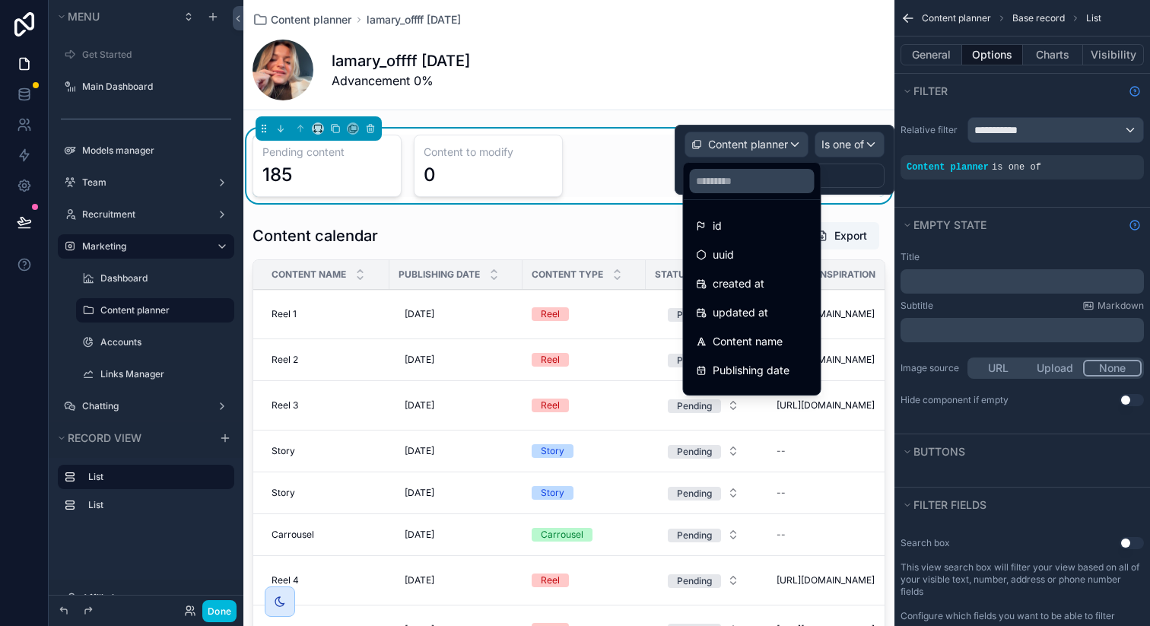
click at [784, 150] on div at bounding box center [785, 160] width 220 height 70
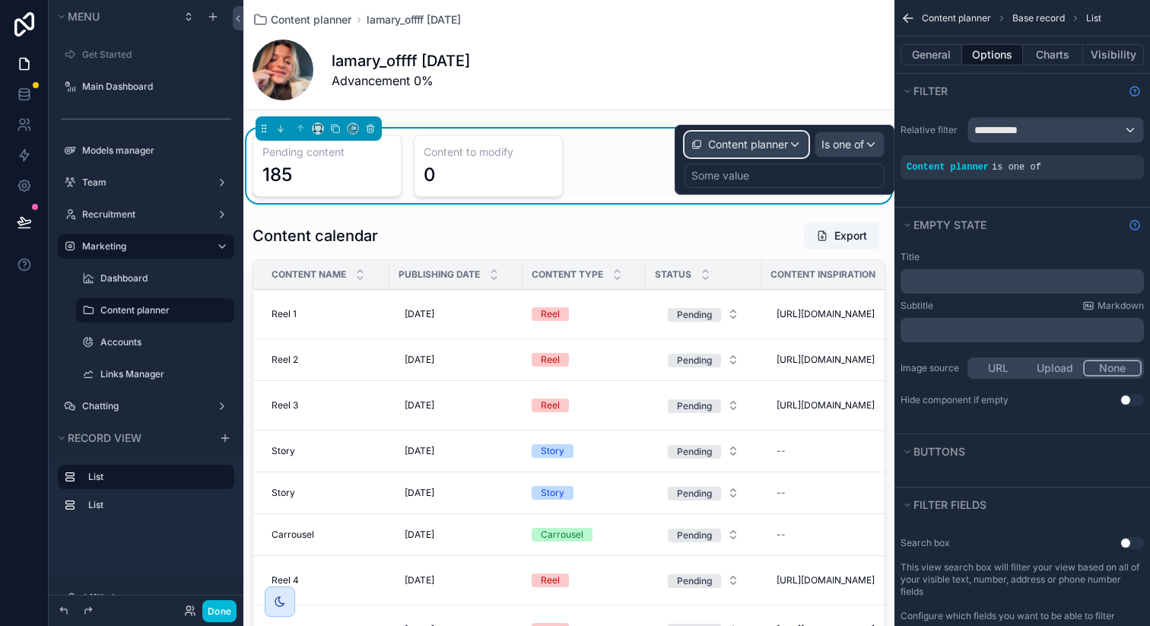
click at [784, 150] on span "Content planner" at bounding box center [748, 144] width 80 height 15
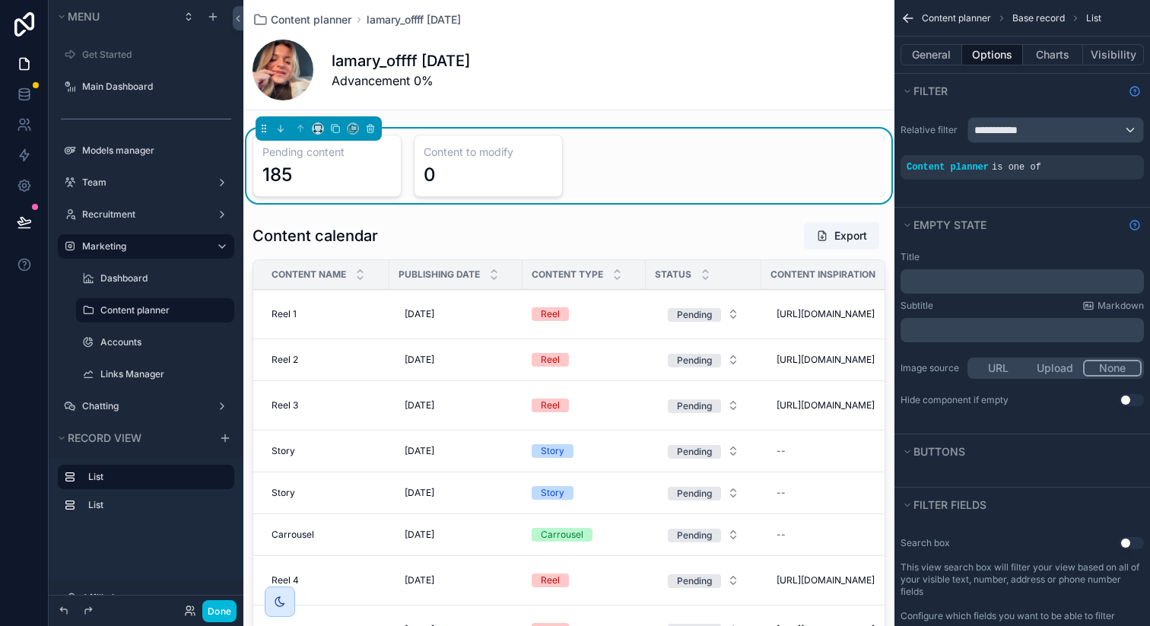
click at [307, 176] on div "185" at bounding box center [326, 175] width 129 height 24
